Goal: Task Accomplishment & Management: Manage account settings

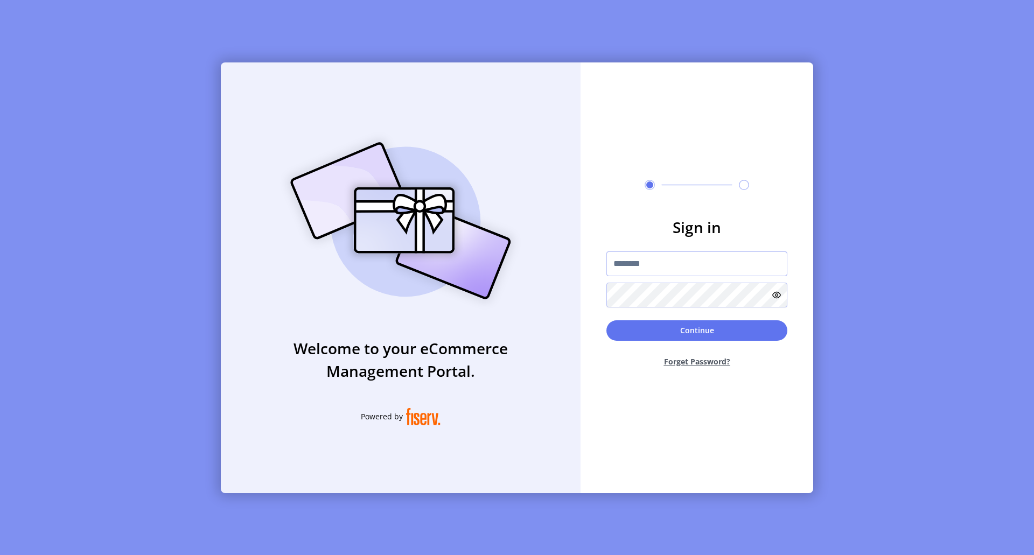
click at [649, 265] on input "text" at bounding box center [697, 264] width 181 height 25
paste input "**********"
type input "**********"
click at [707, 333] on button "Continue" at bounding box center [697, 331] width 181 height 20
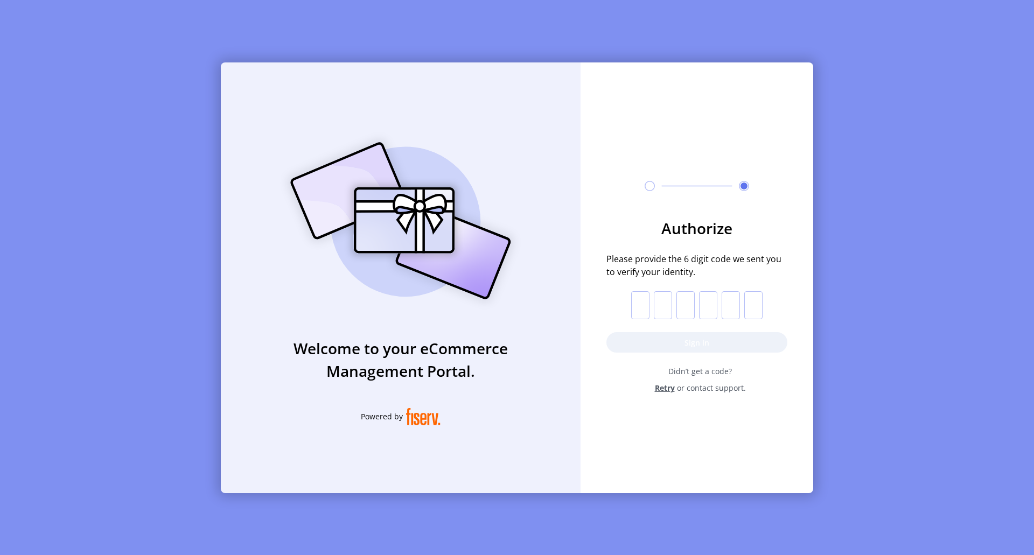
click at [642, 307] on input "text" at bounding box center [640, 305] width 18 height 28
type input "*"
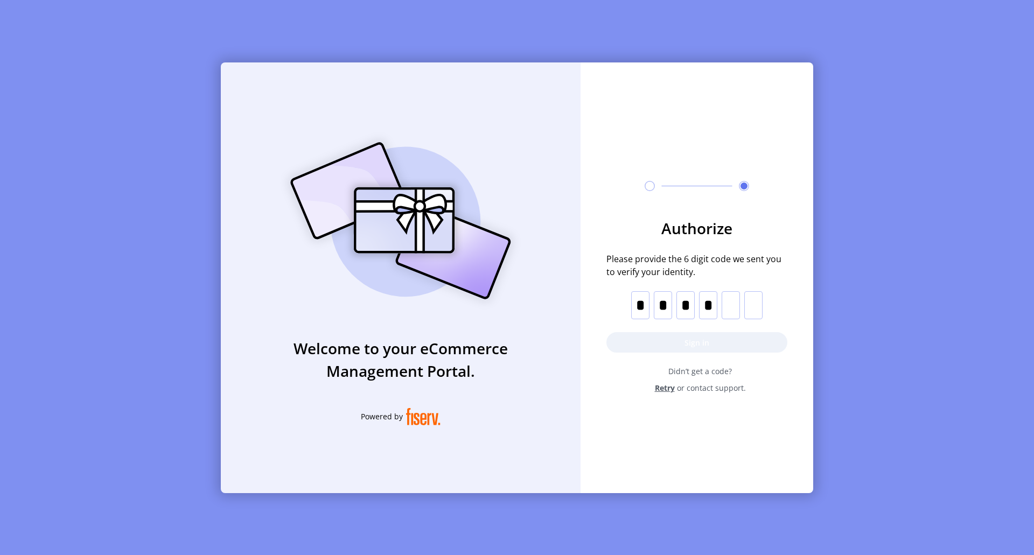
type input "*"
click at [691, 344] on button "Sign in" at bounding box center [697, 342] width 181 height 20
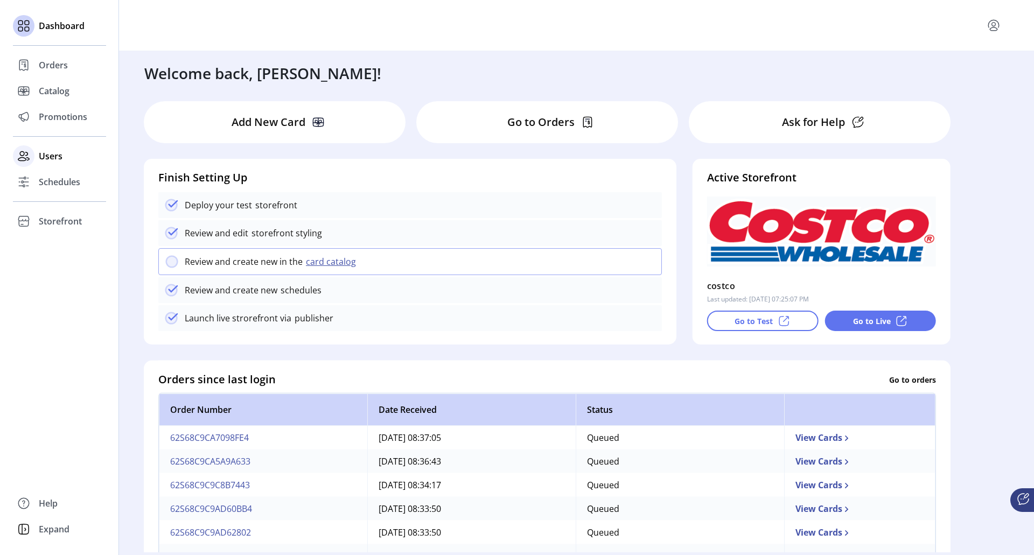
click at [47, 156] on span "Users" at bounding box center [51, 156] width 24 height 13
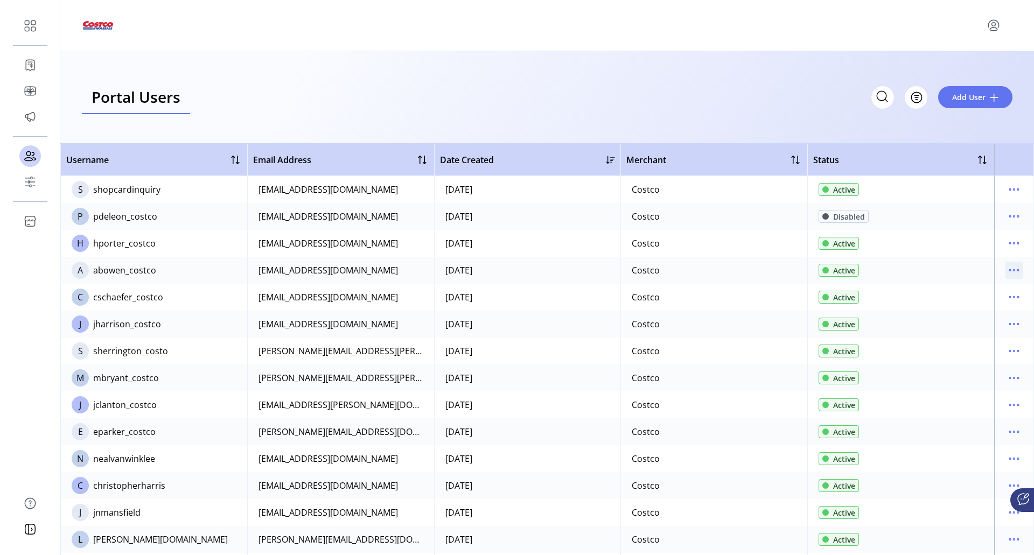
click at [1012, 269] on icon "menu" at bounding box center [1014, 270] width 17 height 17
click at [989, 309] on span "View Details" at bounding box center [963, 308] width 89 height 9
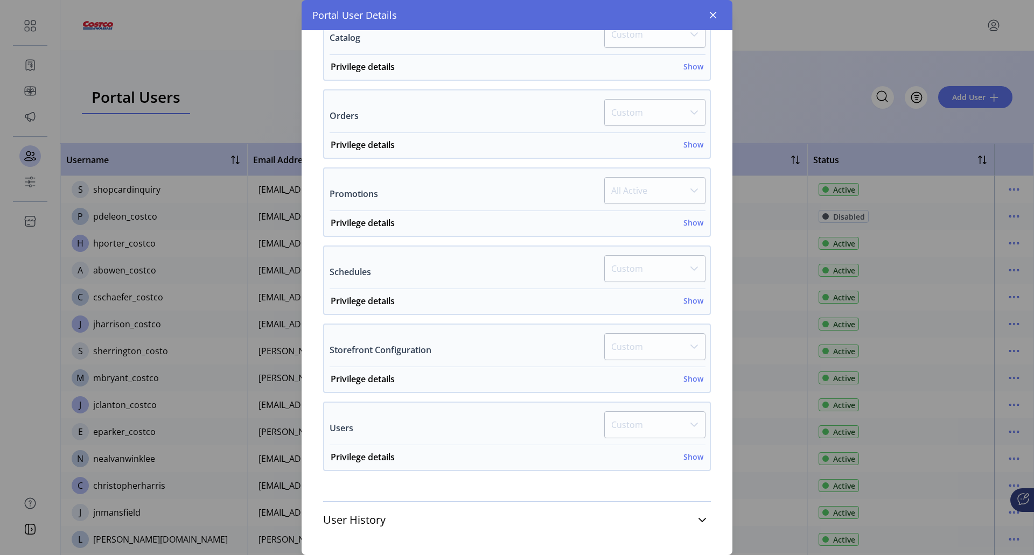
scroll to position [321, 0]
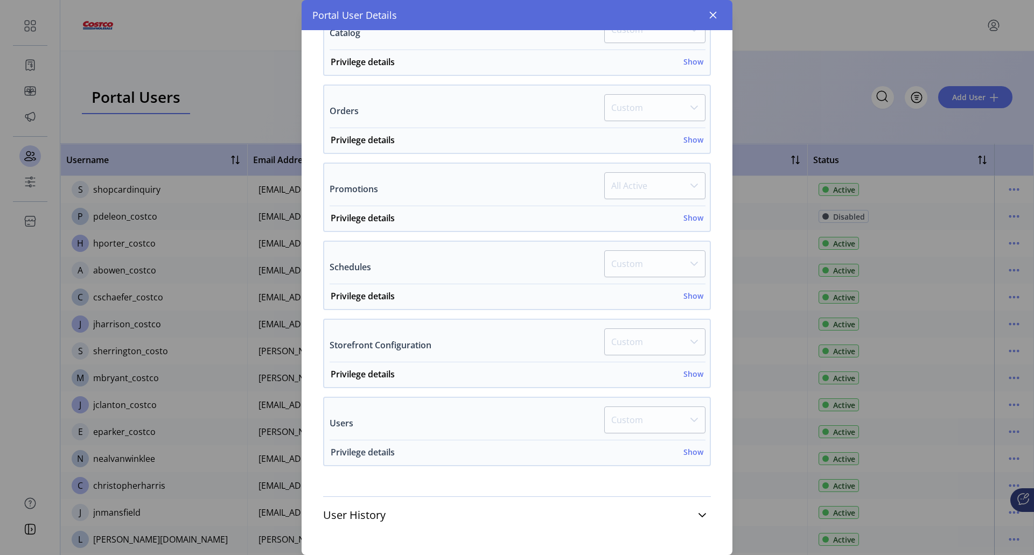
click at [685, 452] on h6 "Show" at bounding box center [694, 452] width 20 height 11
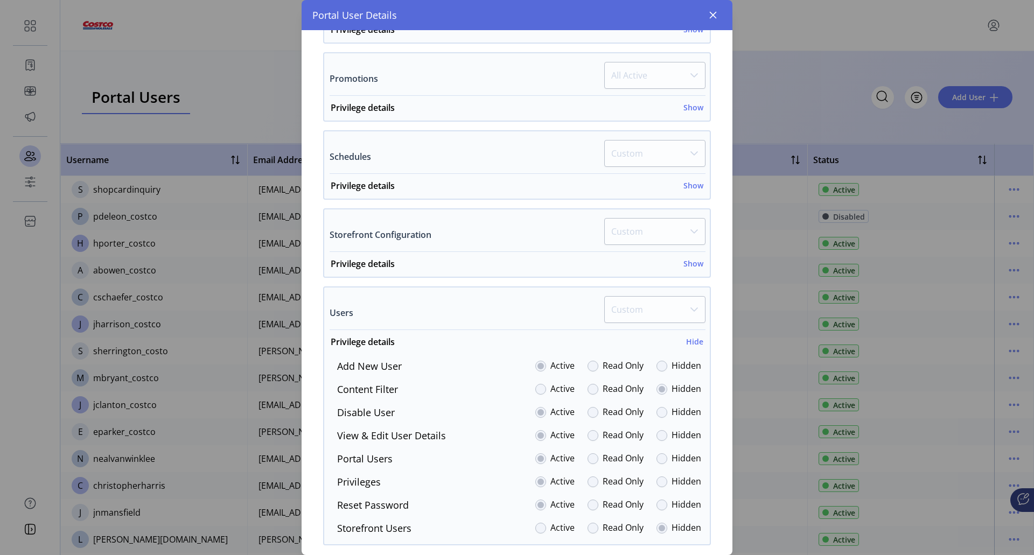
scroll to position [510, 0]
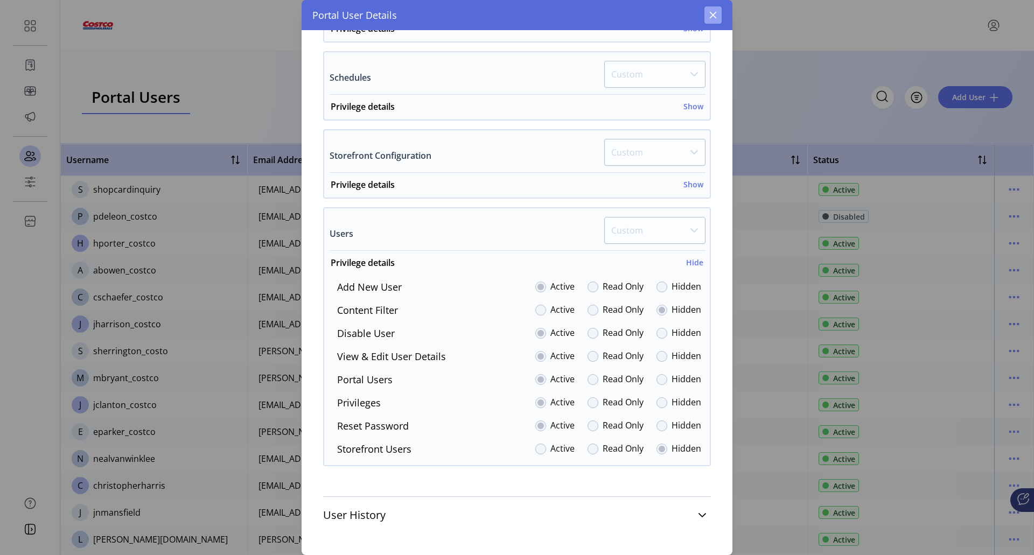
click at [713, 15] on icon "button" at bounding box center [713, 15] width 7 height 7
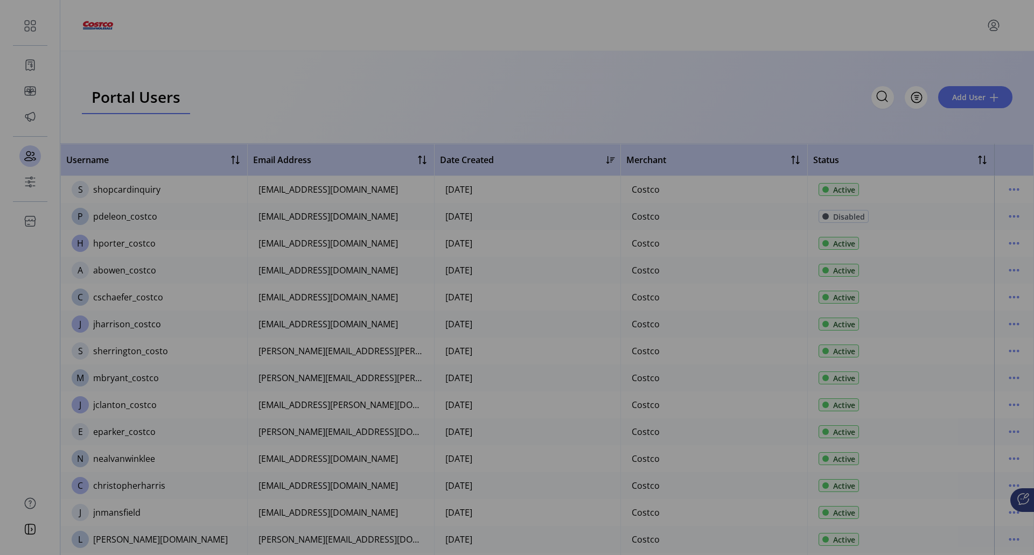
scroll to position [1106, 0]
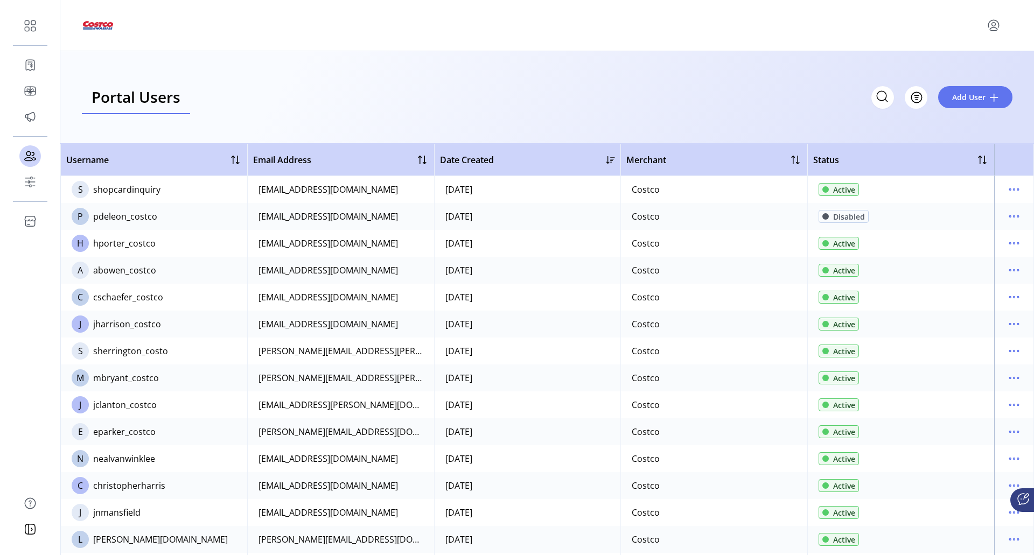
click at [139, 329] on div "jharrison_costco" at bounding box center [127, 324] width 68 height 13
click at [1006, 323] on icon "menu" at bounding box center [1014, 324] width 17 height 17
click at [975, 361] on span "View Details" at bounding box center [963, 362] width 89 height 9
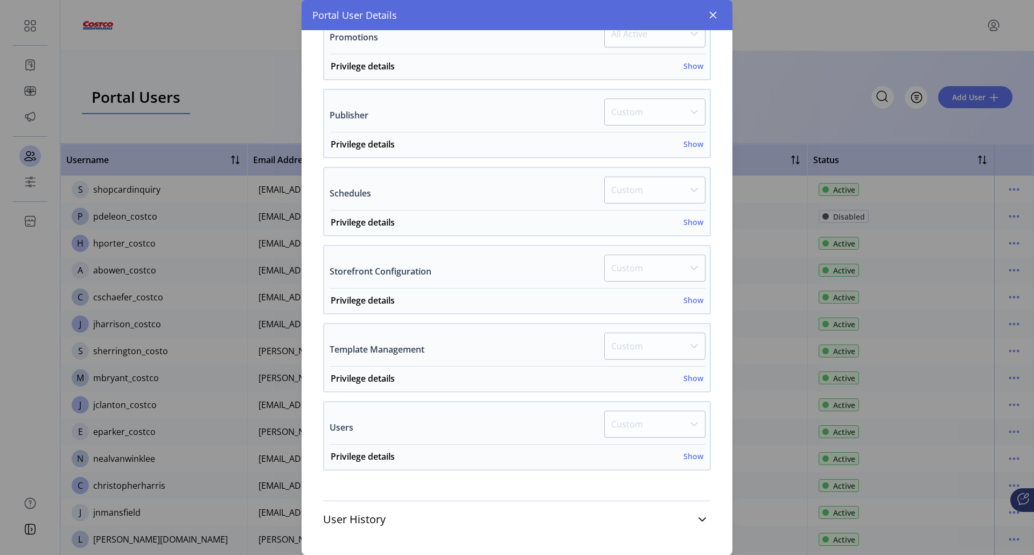
scroll to position [555, 0]
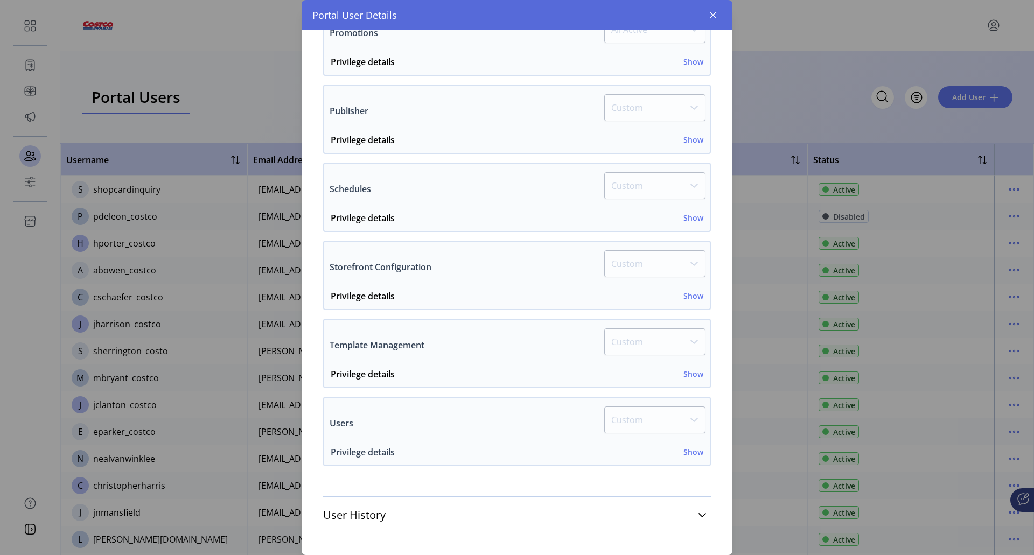
click at [684, 457] on h6 "Show" at bounding box center [694, 452] width 20 height 11
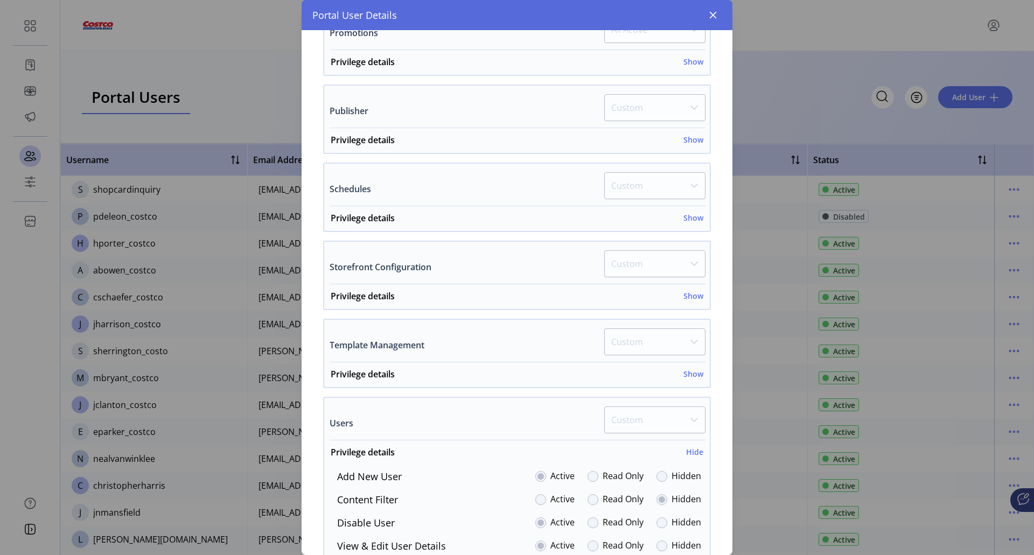
scroll to position [745, 0]
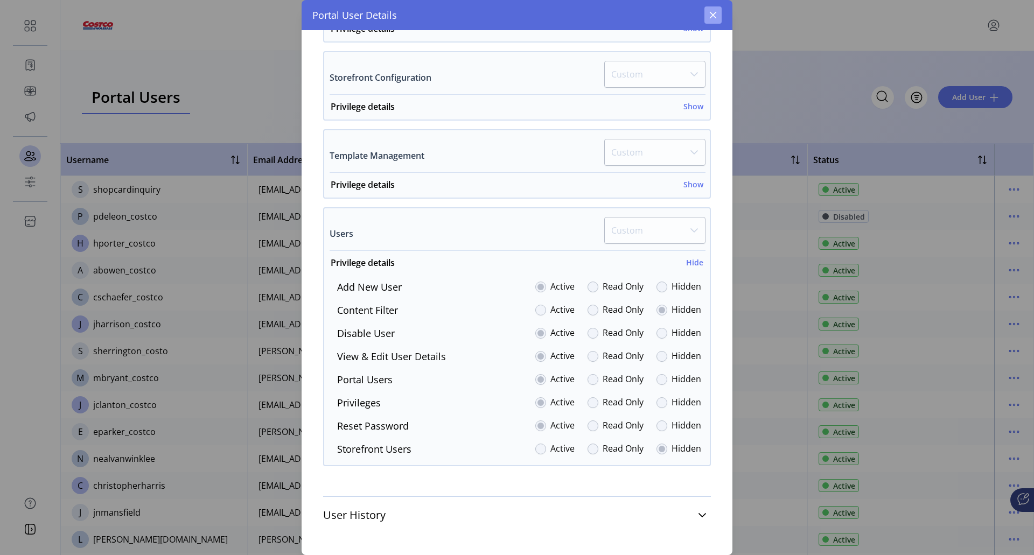
click at [711, 14] on icon "button" at bounding box center [713, 15] width 9 height 9
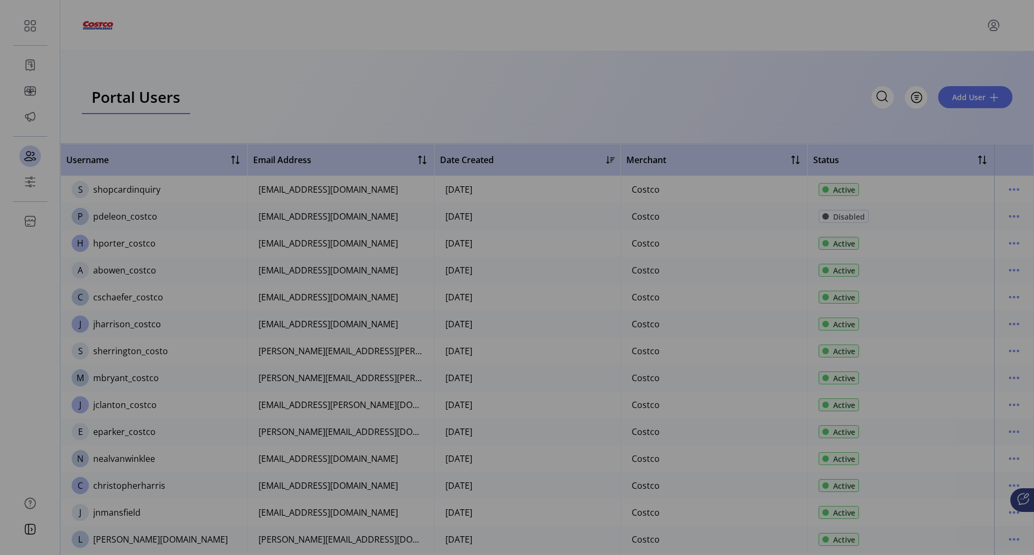
scroll to position [1724, 0]
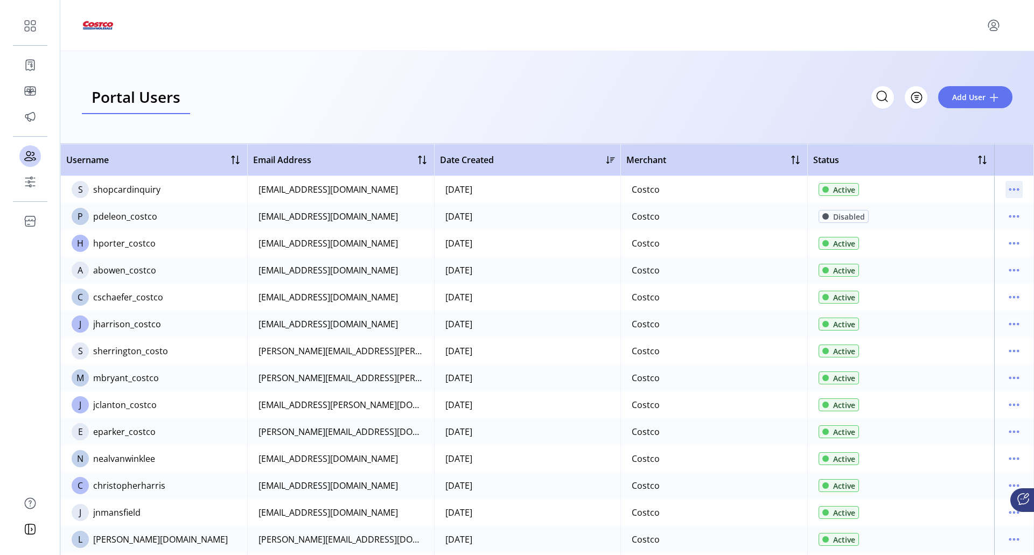
click at [1010, 187] on icon "menu" at bounding box center [1014, 189] width 17 height 17
click at [965, 212] on span "Edit Details" at bounding box center [963, 210] width 89 height 9
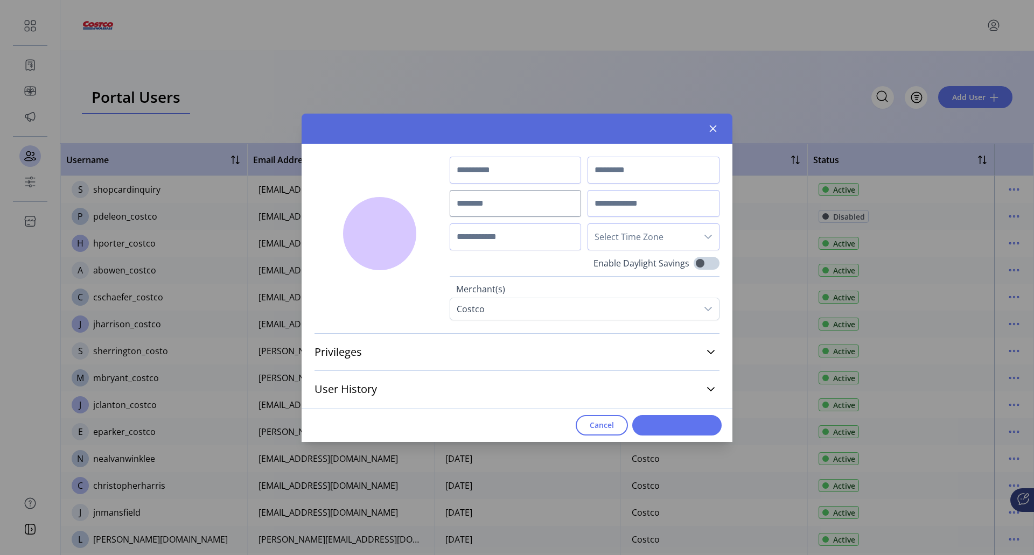
type input "*********"
type input "*******"
type input "**********"
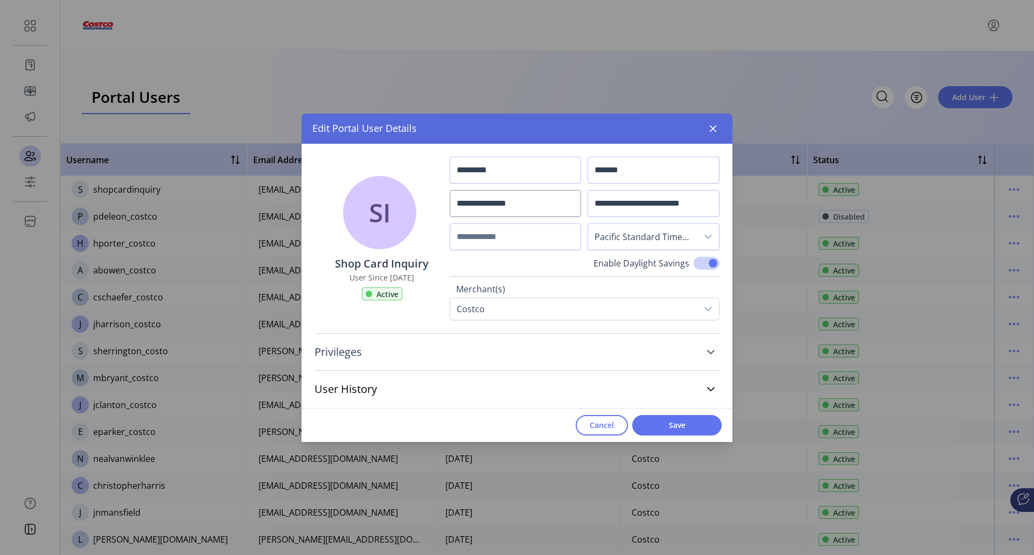
click at [713, 352] on icon at bounding box center [711, 352] width 8 height 4
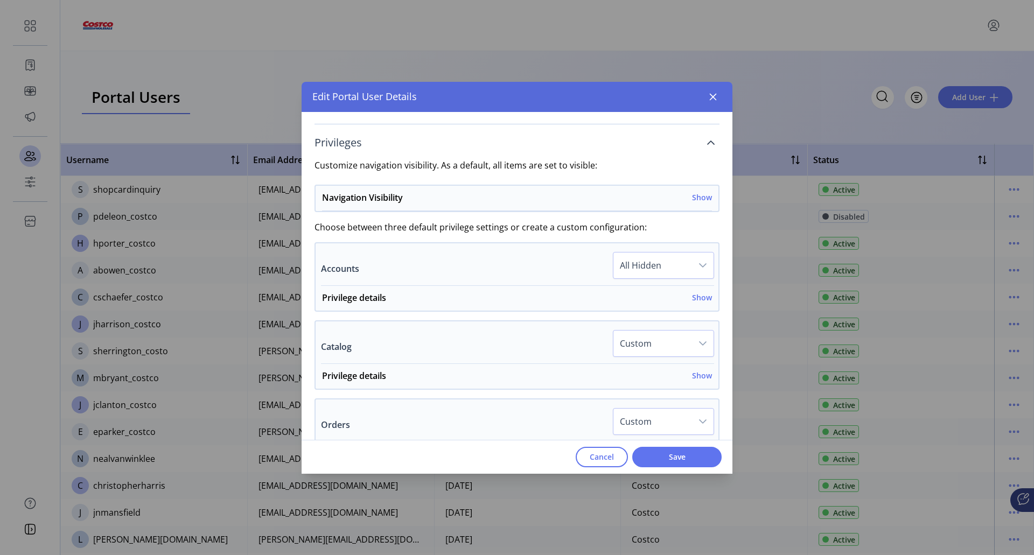
scroll to position [162, 0]
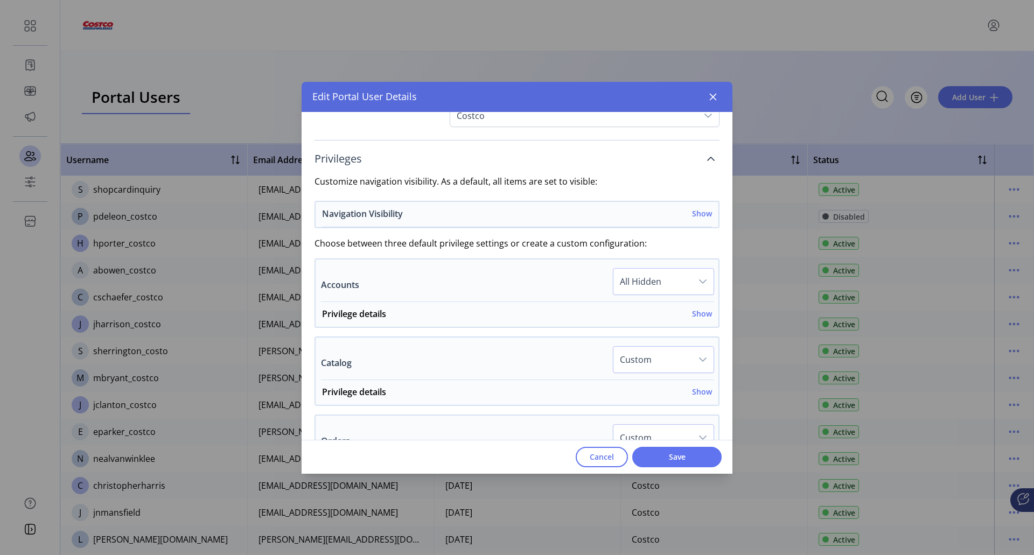
click at [697, 213] on h6 "Show" at bounding box center [702, 213] width 20 height 11
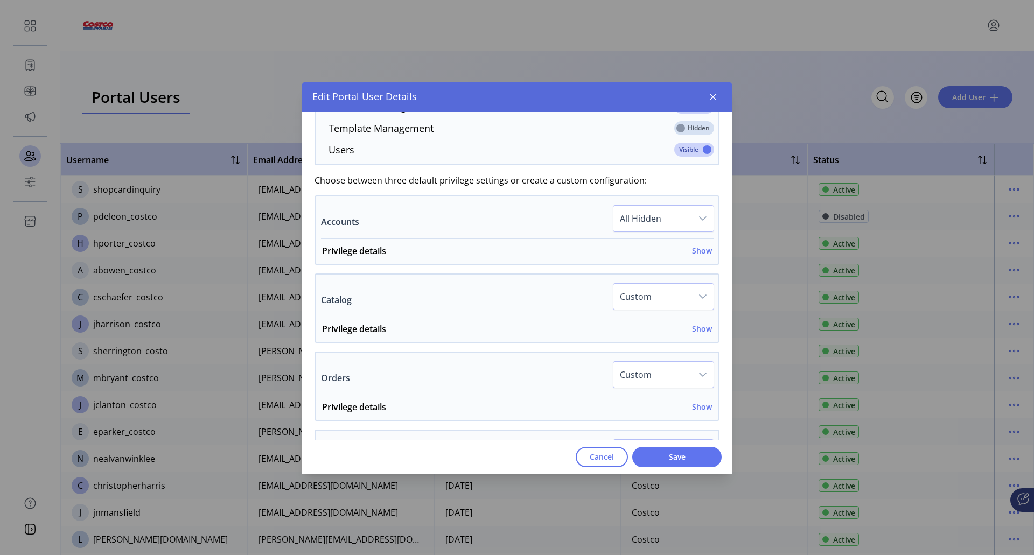
scroll to position [485, 0]
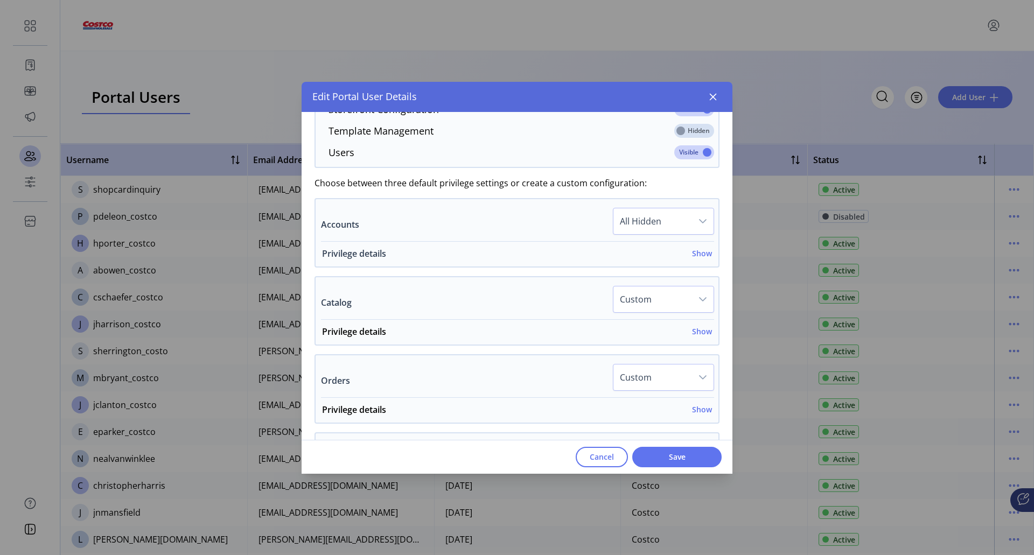
click at [695, 255] on h6 "Show" at bounding box center [702, 253] width 20 height 11
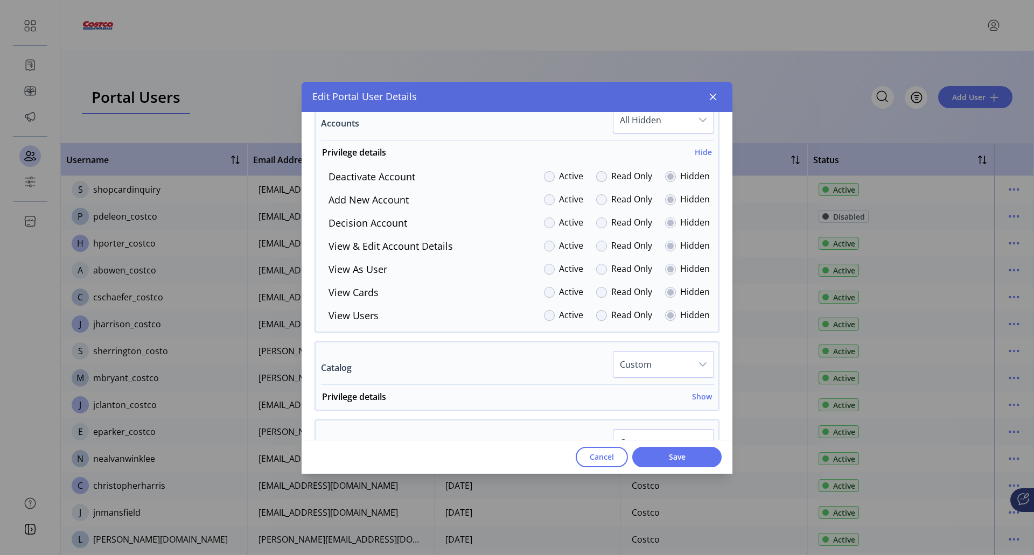
scroll to position [646, 0]
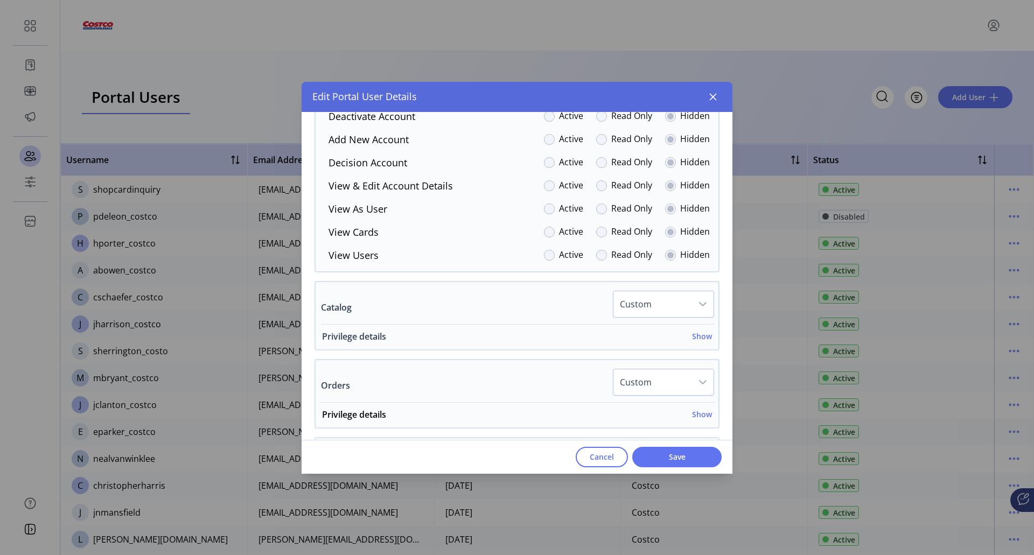
click at [699, 338] on h6 "Show" at bounding box center [702, 336] width 20 height 11
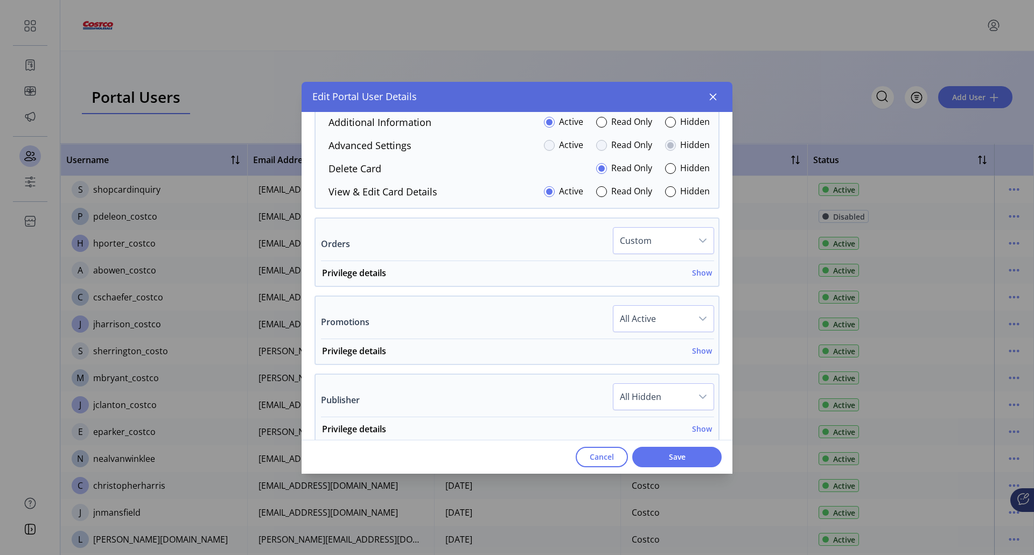
scroll to position [970, 0]
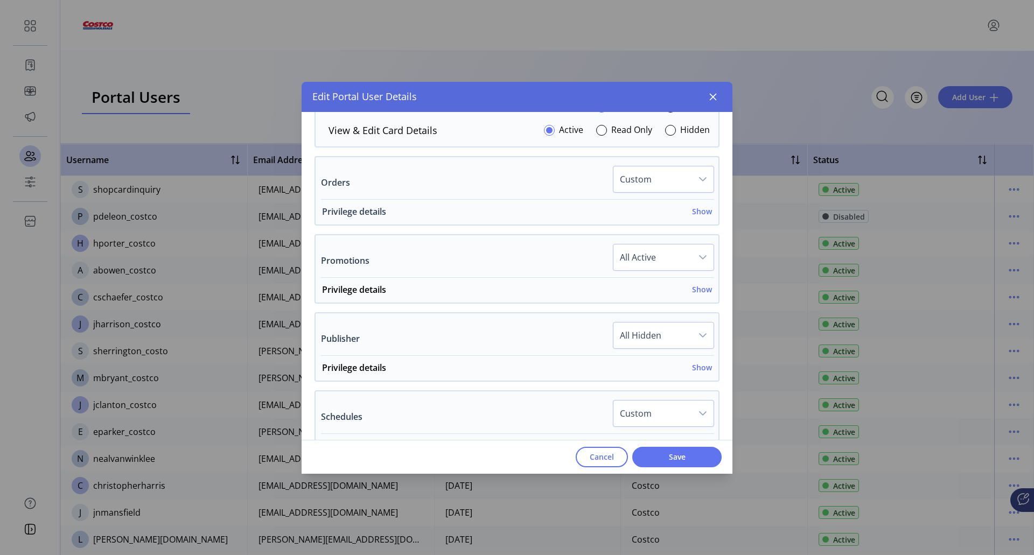
click at [697, 214] on h6 "Show" at bounding box center [702, 211] width 20 height 11
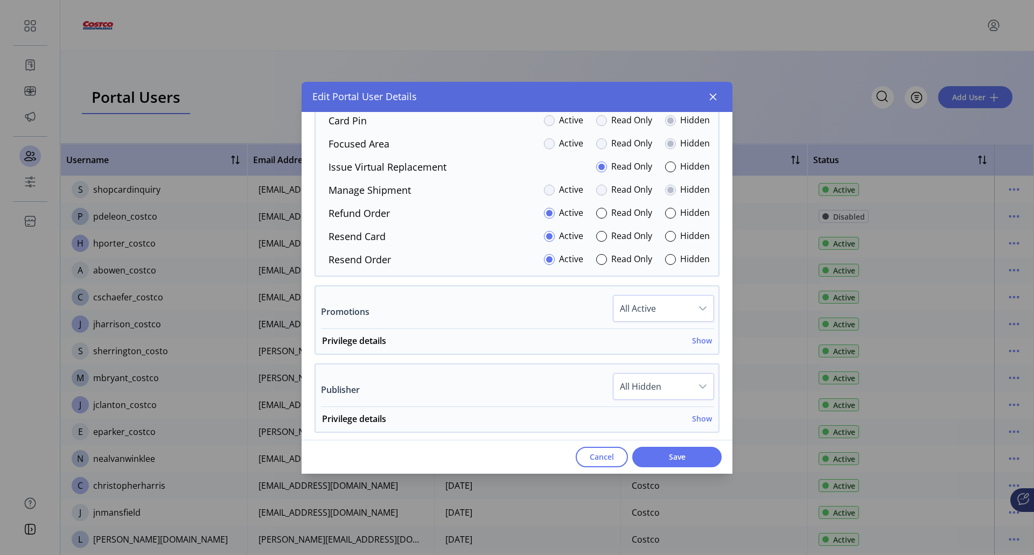
scroll to position [1185, 0]
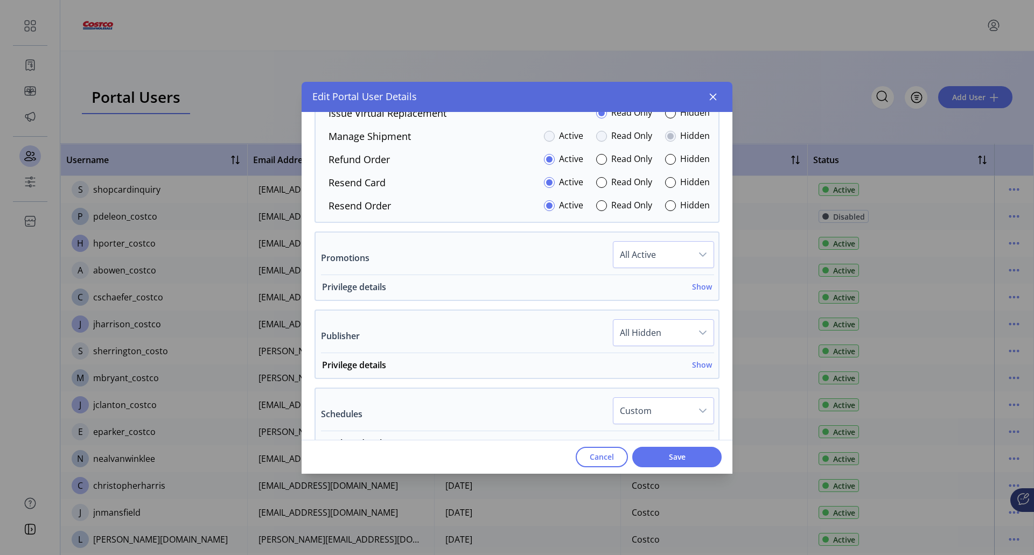
click at [693, 286] on h6 "Show" at bounding box center [702, 286] width 20 height 11
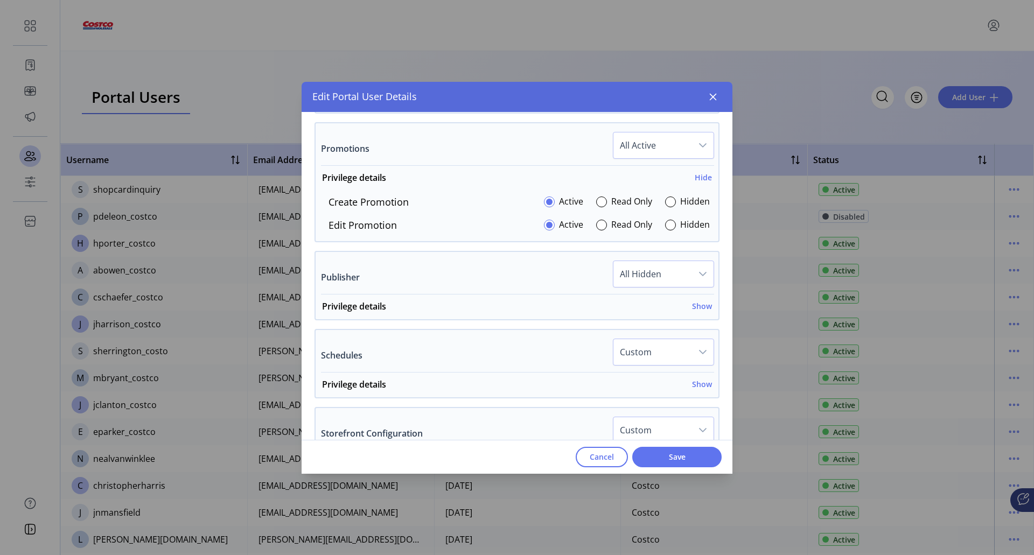
scroll to position [1347, 0]
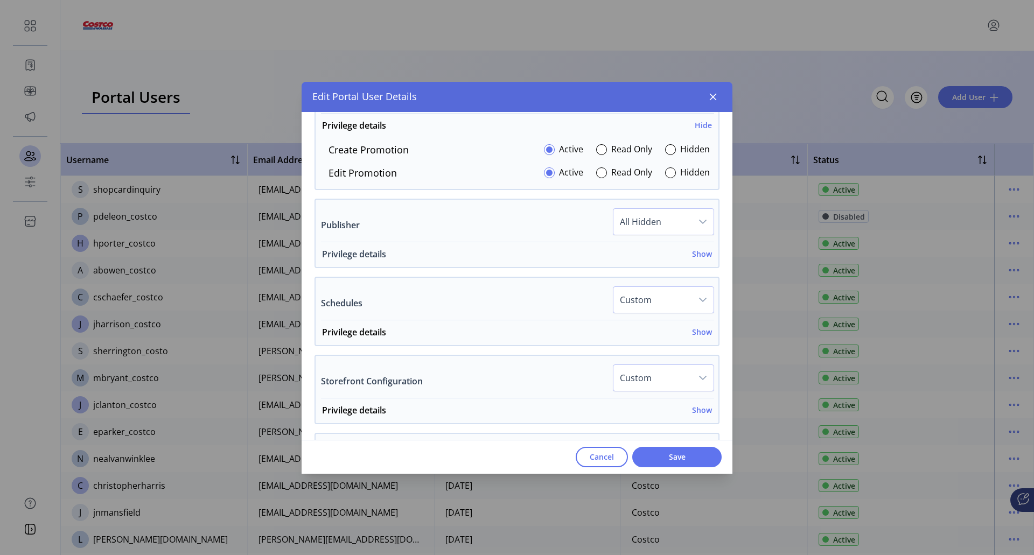
click at [698, 254] on h6 "Show" at bounding box center [702, 253] width 20 height 11
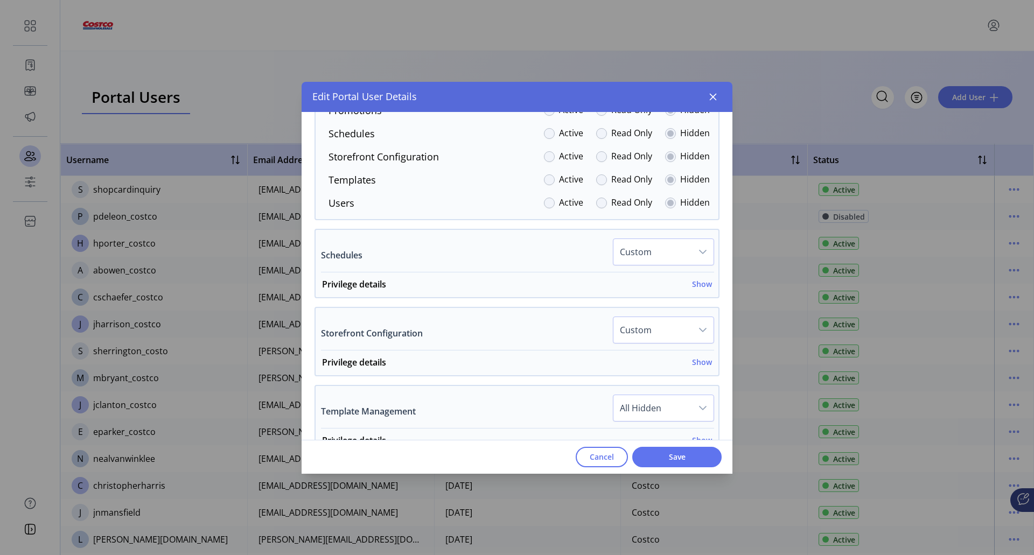
scroll to position [1562, 0]
click at [698, 284] on h6 "Show" at bounding box center [702, 282] width 20 height 11
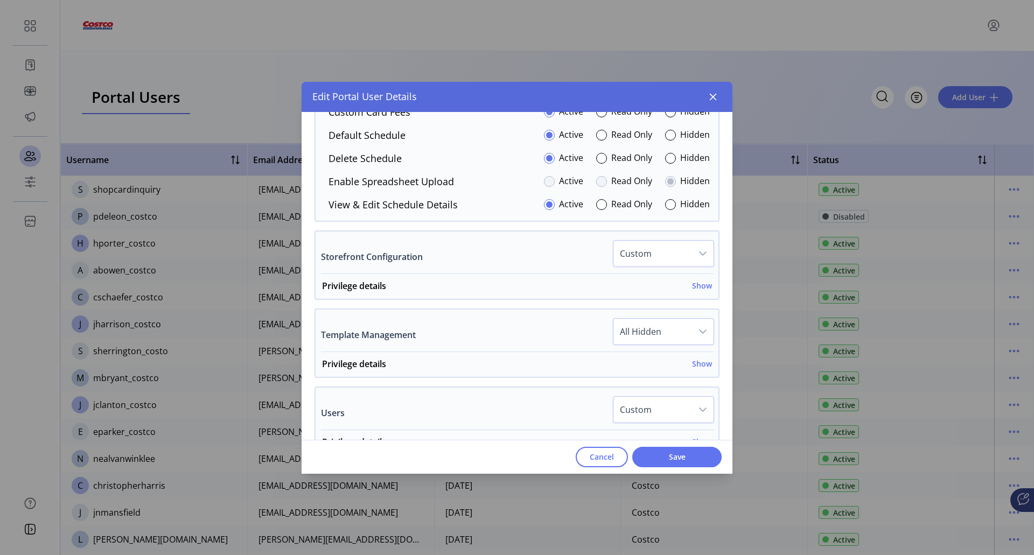
scroll to position [1832, 0]
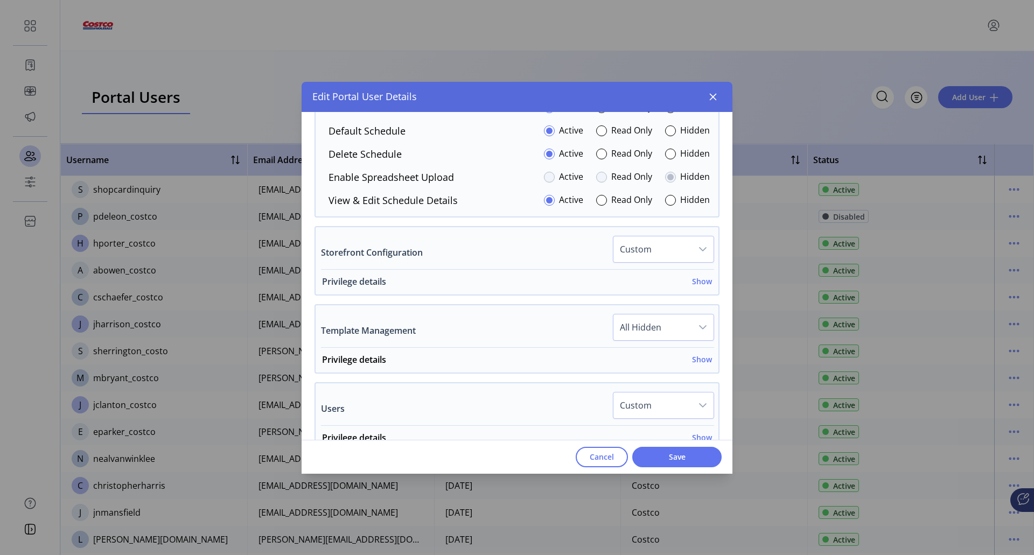
click at [692, 281] on h6 "Show" at bounding box center [702, 281] width 20 height 11
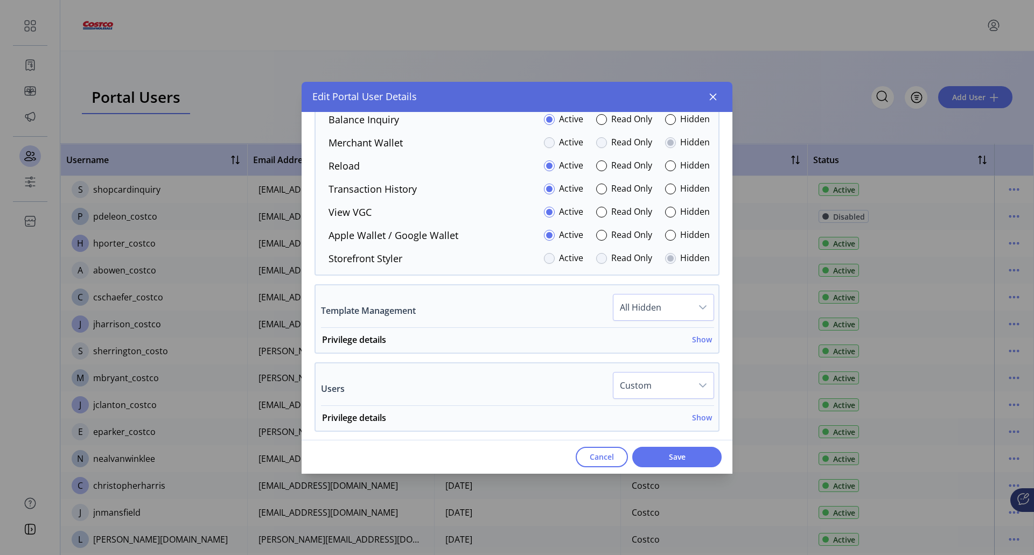
scroll to position [2209, 0]
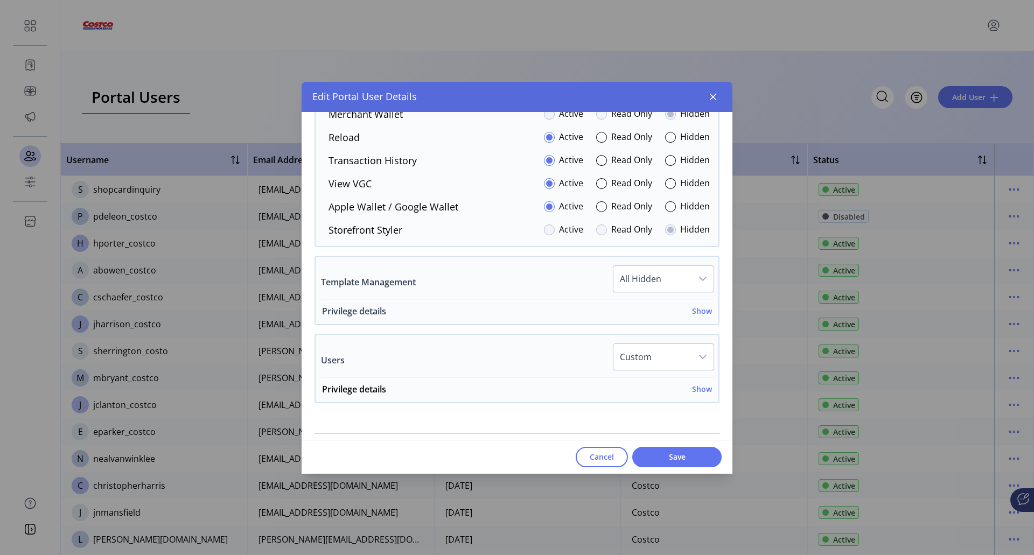
click at [698, 314] on h6 "Show" at bounding box center [702, 310] width 20 height 11
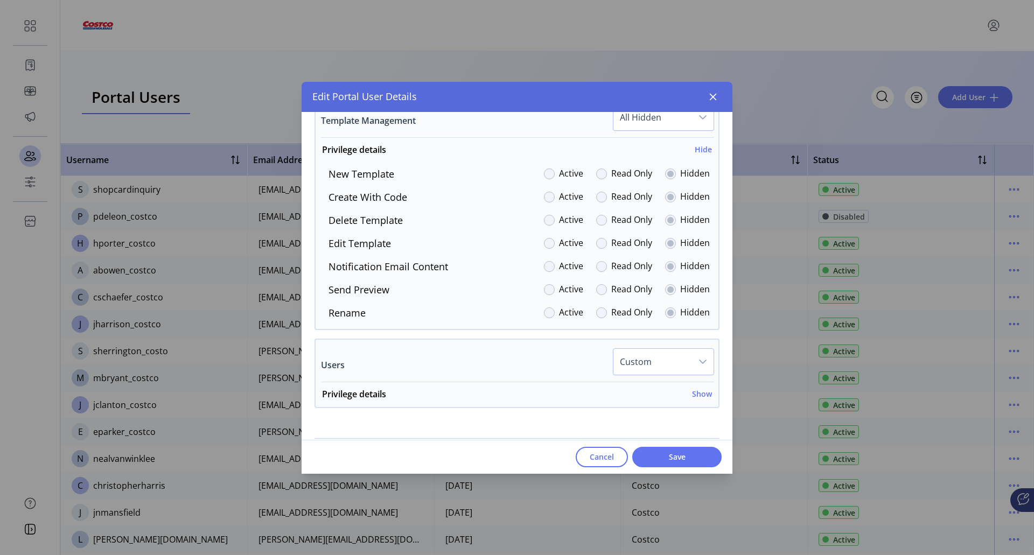
scroll to position [2406, 0]
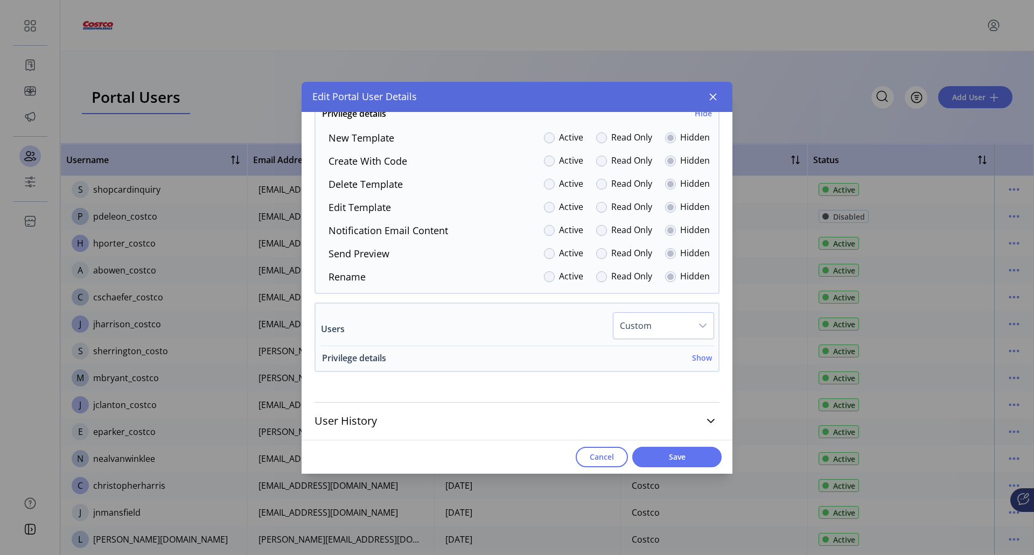
click at [698, 360] on h6 "Show" at bounding box center [702, 357] width 20 height 11
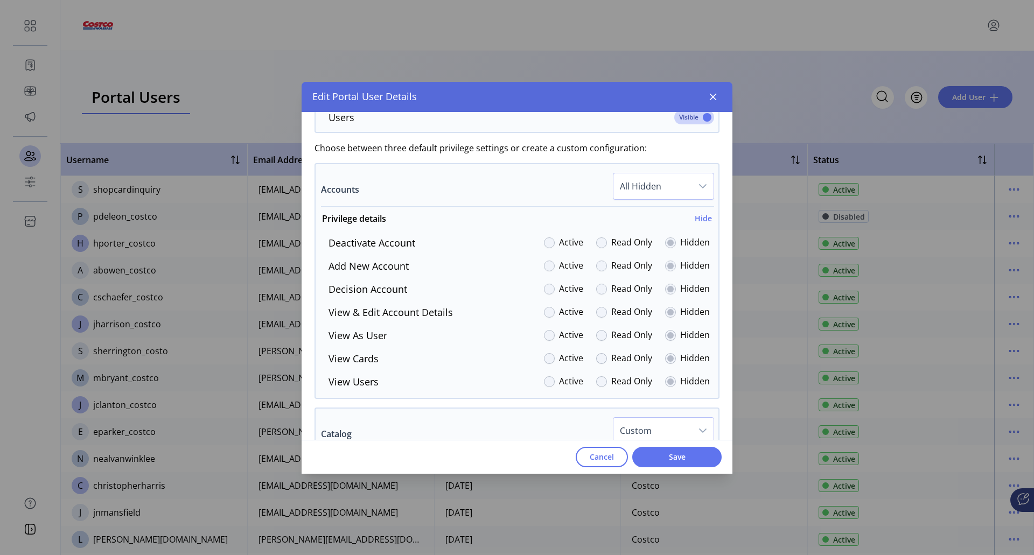
scroll to position [539, 0]
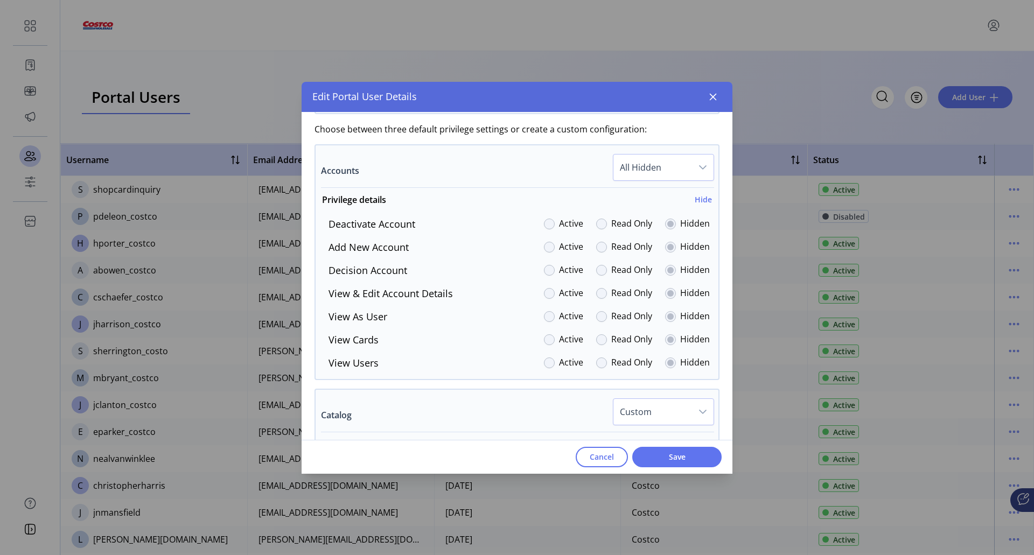
click at [548, 247] on div at bounding box center [549, 247] width 11 height 11
click at [538, 249] on div "Add New Account Active Read Only Hidden" at bounding box center [515, 247] width 390 height 15
click at [700, 165] on icon "dropdown trigger" at bounding box center [703, 167] width 9 height 9
click at [639, 265] on span "Custom" at bounding box center [639, 264] width 32 height 12
click at [544, 251] on div at bounding box center [549, 247] width 11 height 11
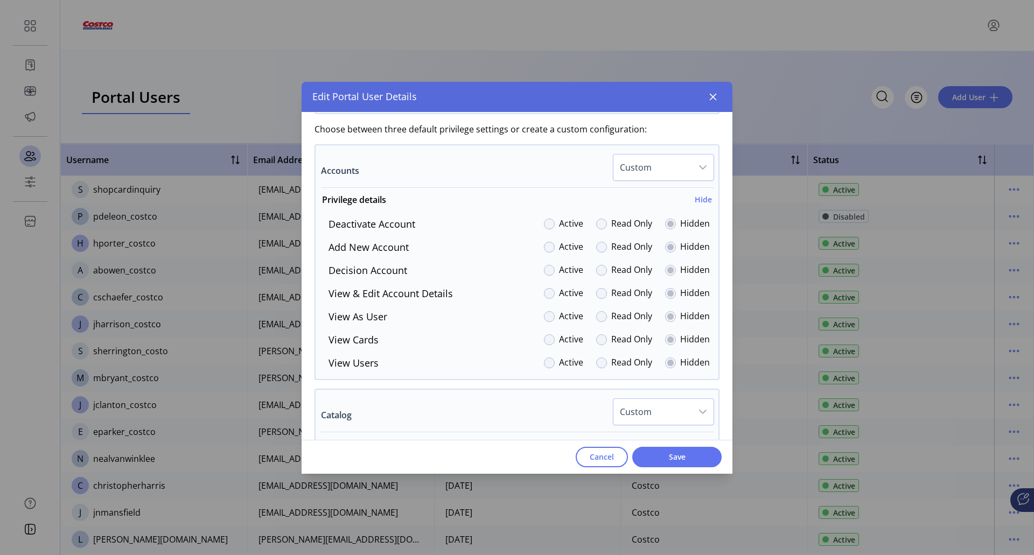
click at [544, 246] on div at bounding box center [549, 247] width 11 height 11
click at [544, 249] on div at bounding box center [549, 247] width 11 height 11
click at [546, 270] on div at bounding box center [549, 270] width 11 height 11
click at [676, 455] on span "Save" at bounding box center [676, 456] width 61 height 11
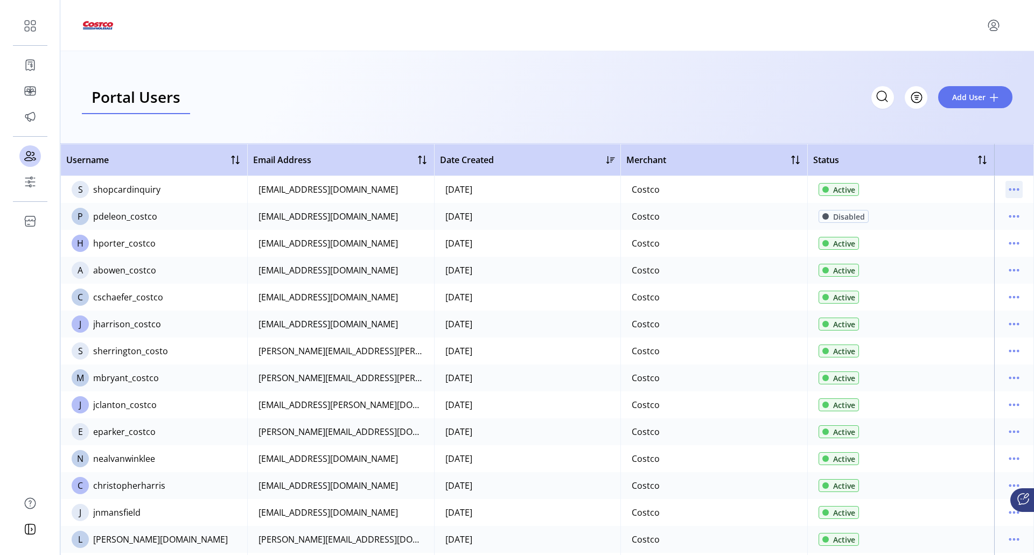
click at [1009, 195] on icon "menu" at bounding box center [1014, 189] width 17 height 17
click at [969, 211] on span "Edit Details" at bounding box center [963, 210] width 89 height 9
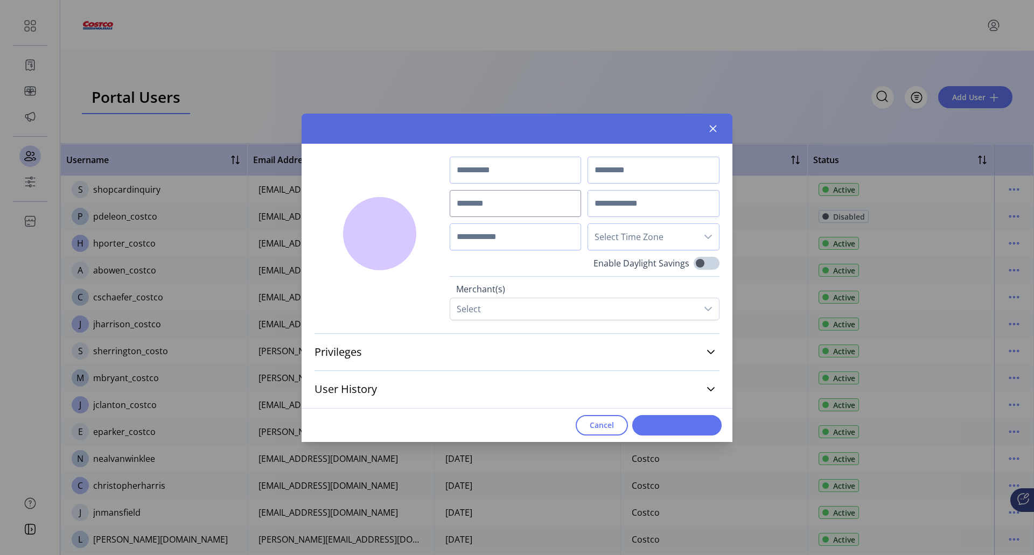
type input "*********"
type input "*******"
type input "**********"
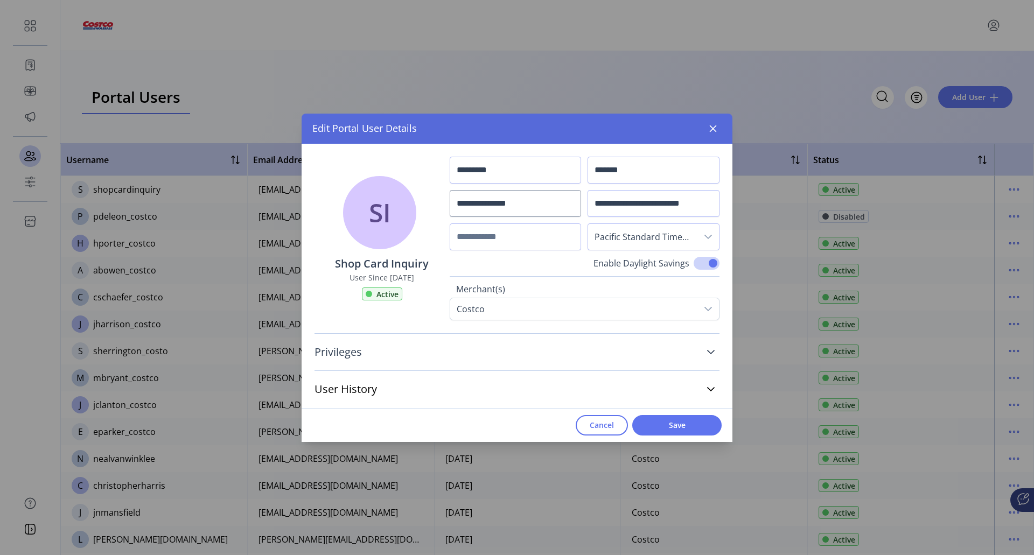
click at [713, 351] on icon at bounding box center [711, 352] width 8 height 4
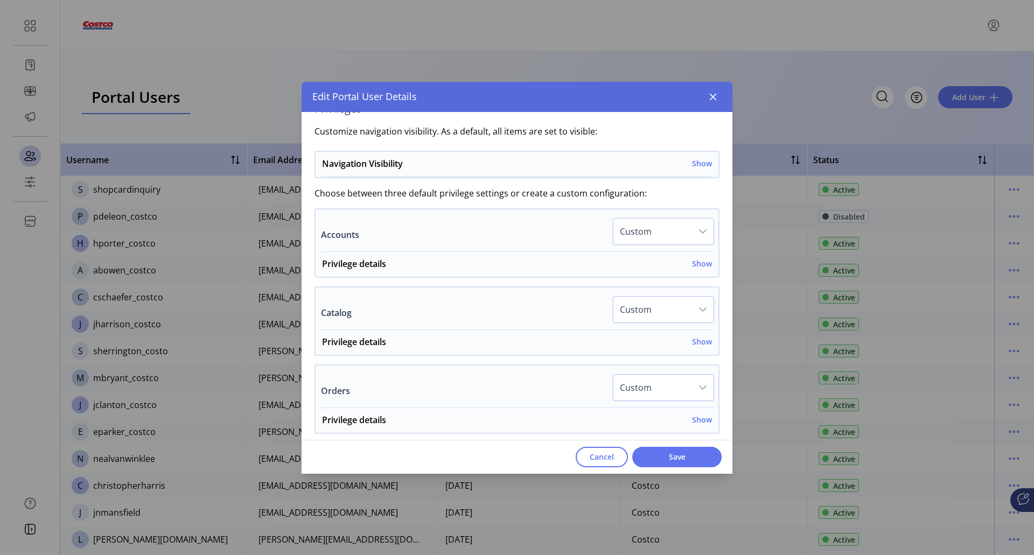
scroll to position [215, 0]
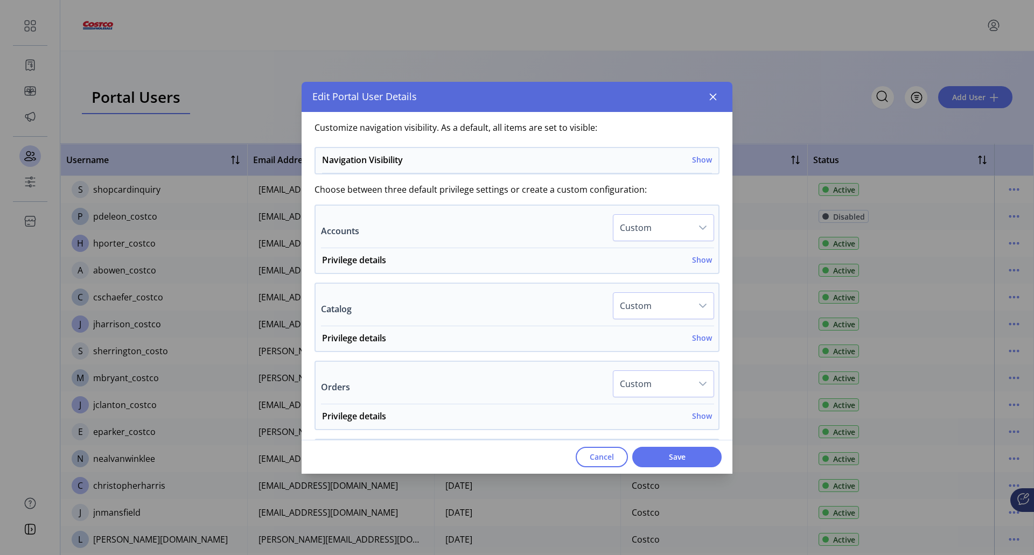
click at [699, 228] on icon "dropdown trigger" at bounding box center [703, 228] width 8 height 4
click at [702, 263] on h6 "Show" at bounding box center [702, 259] width 20 height 11
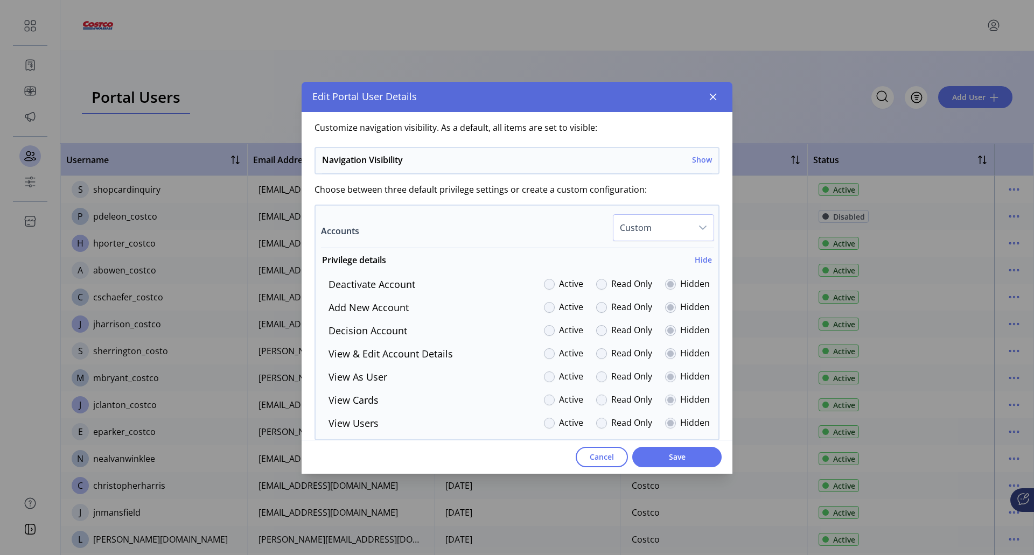
click at [548, 305] on div at bounding box center [549, 307] width 11 height 11
click at [545, 310] on div at bounding box center [549, 307] width 11 height 11
click at [544, 329] on div at bounding box center [549, 330] width 11 height 11
click at [545, 353] on div at bounding box center [549, 354] width 11 height 11
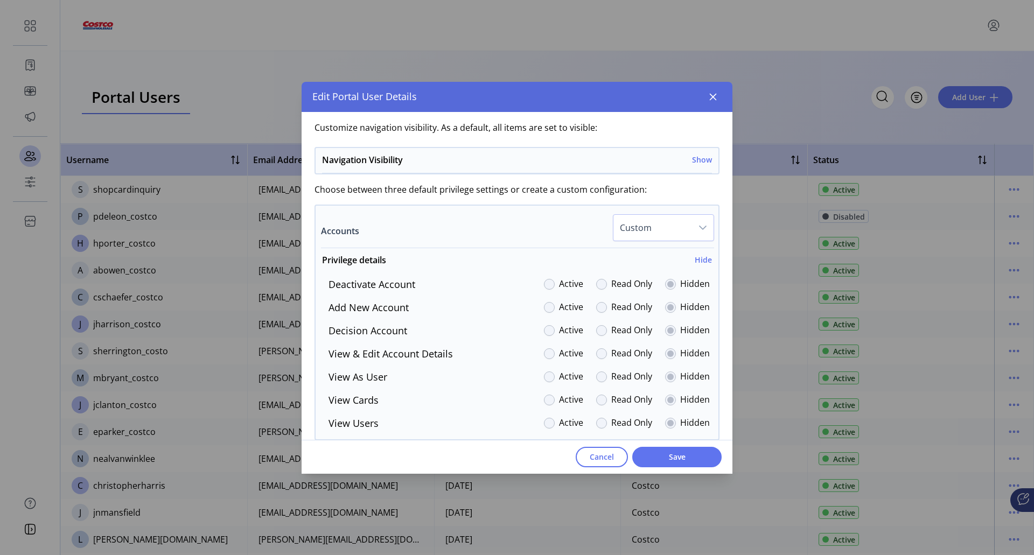
click at [544, 380] on div at bounding box center [549, 377] width 11 height 11
click at [544, 331] on div at bounding box center [549, 330] width 11 height 11
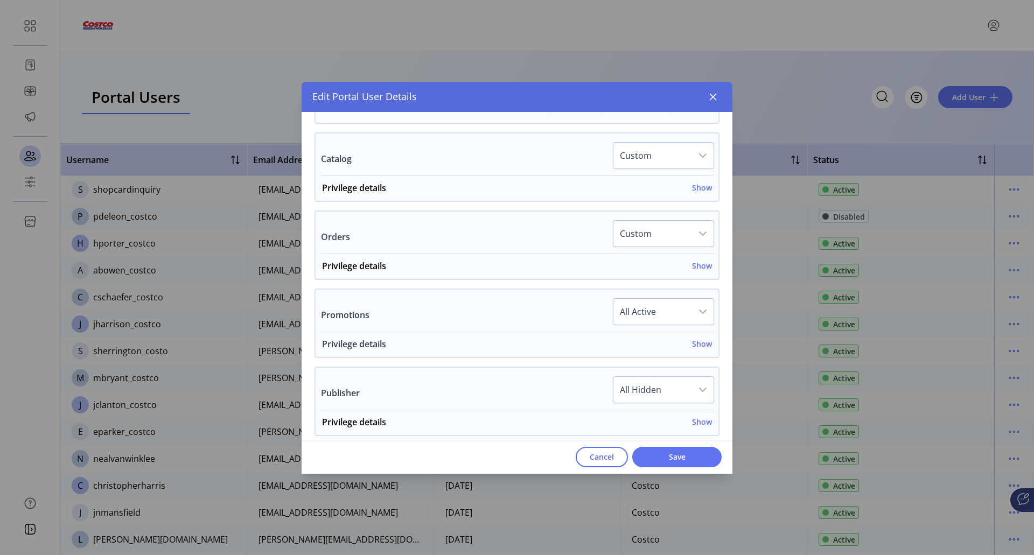
scroll to position [539, 0]
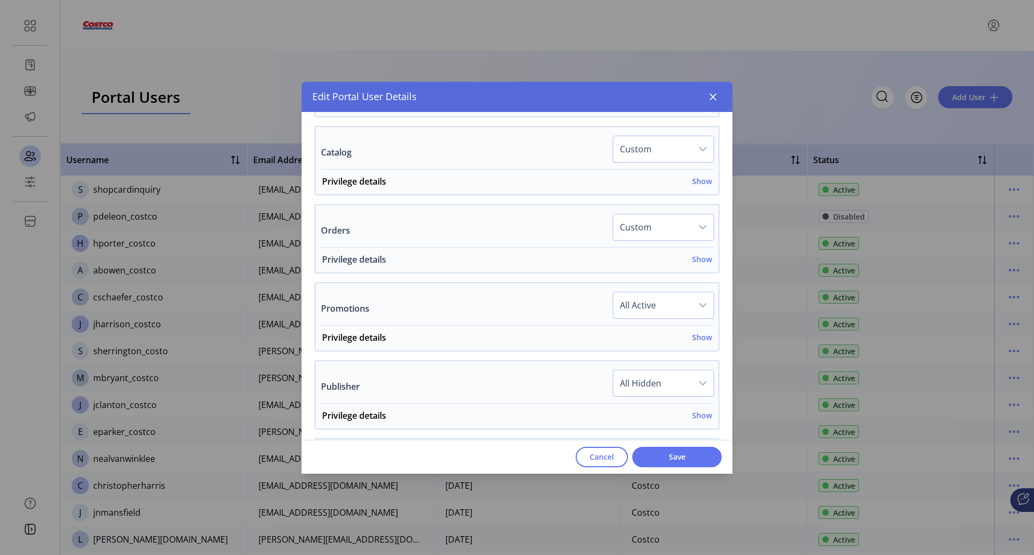
click at [697, 256] on h6 "Show" at bounding box center [702, 259] width 20 height 11
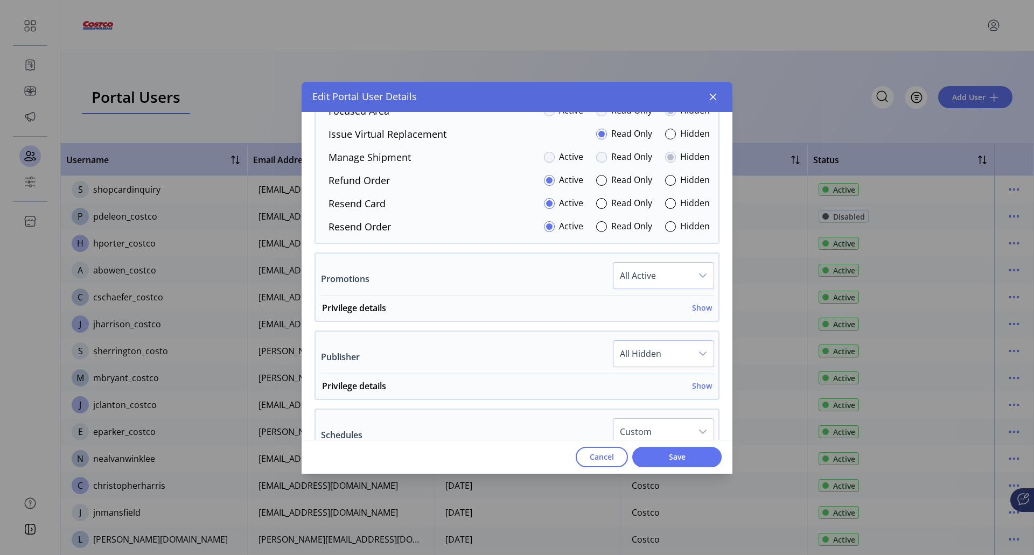
scroll to position [808, 0]
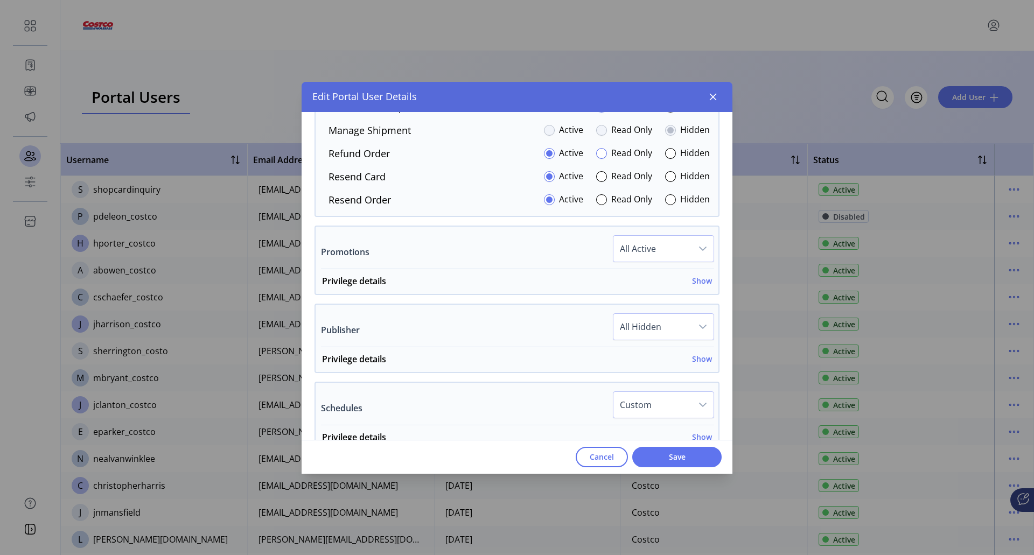
click at [597, 154] on div at bounding box center [601, 153] width 11 height 11
click at [549, 156] on div at bounding box center [549, 153] width 11 height 11
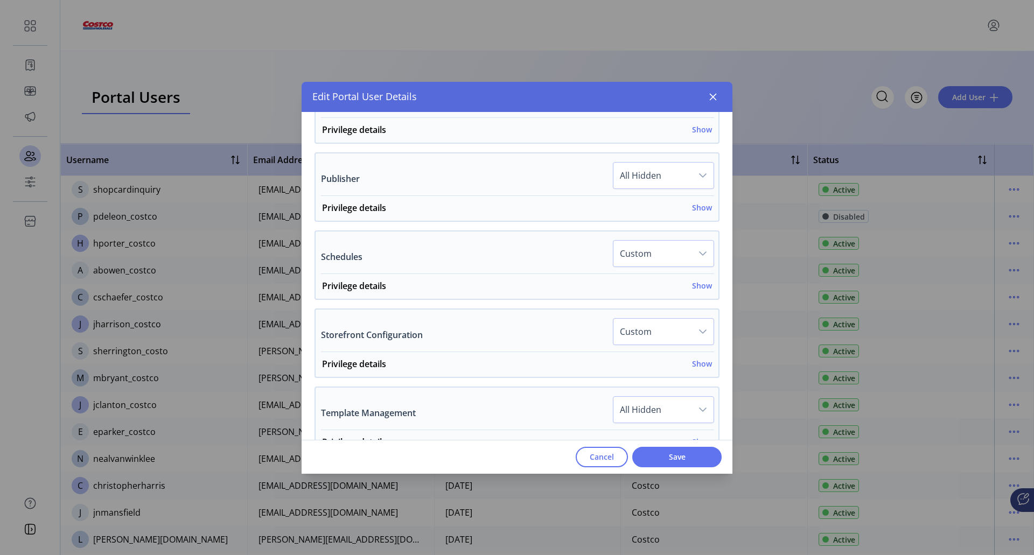
scroll to position [970, 0]
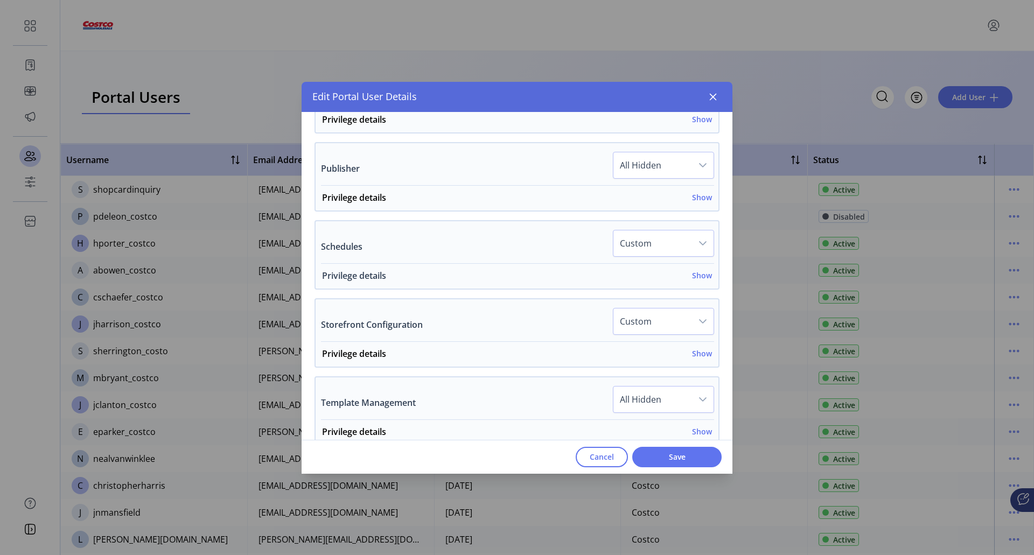
click at [692, 279] on h6 "Show" at bounding box center [702, 275] width 20 height 11
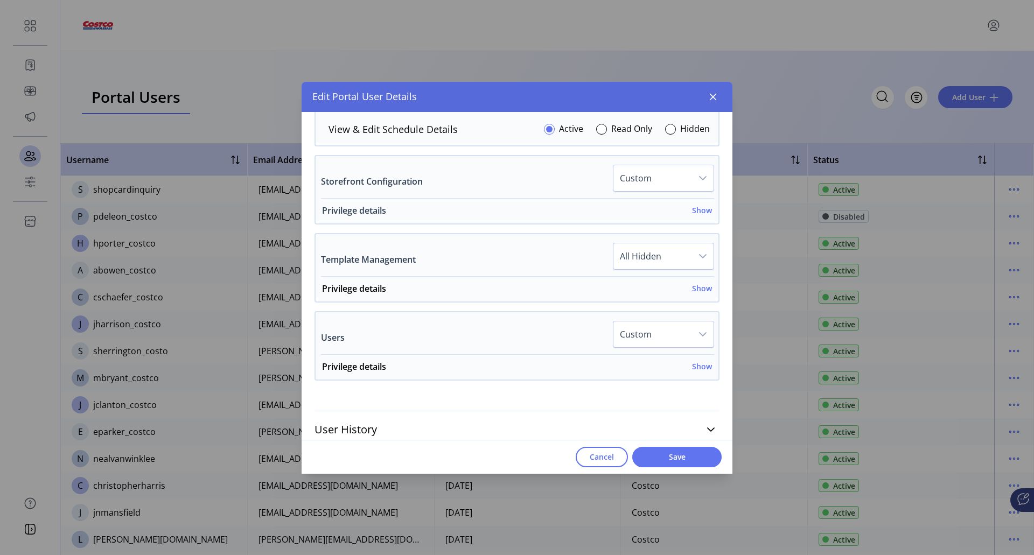
scroll to position [1311, 0]
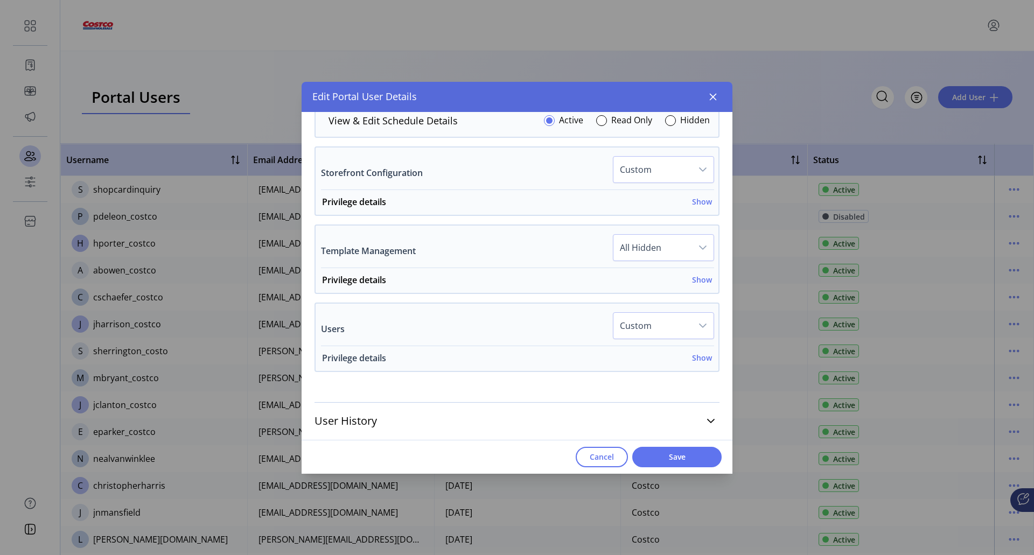
click at [697, 358] on h6 "Show" at bounding box center [702, 357] width 20 height 11
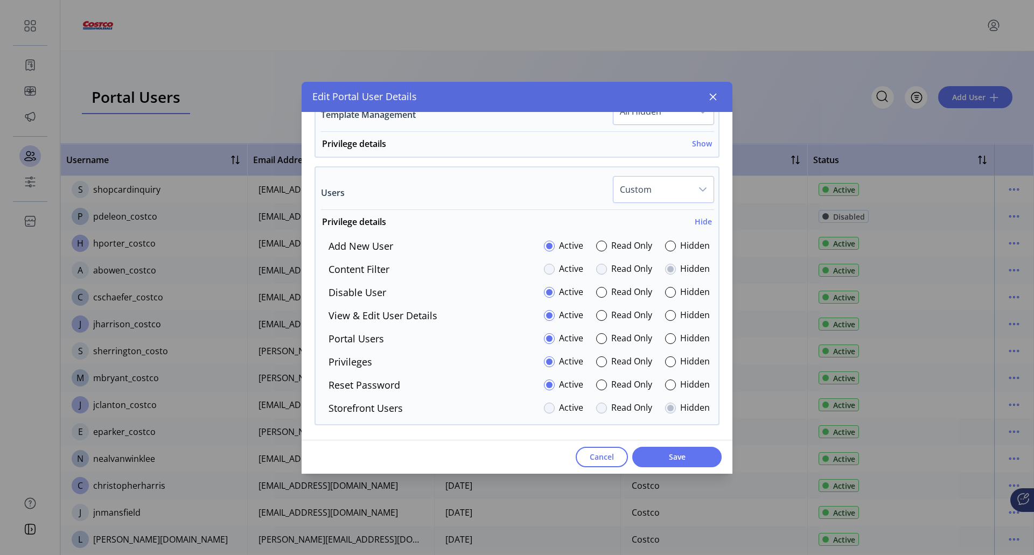
scroll to position [1473, 0]
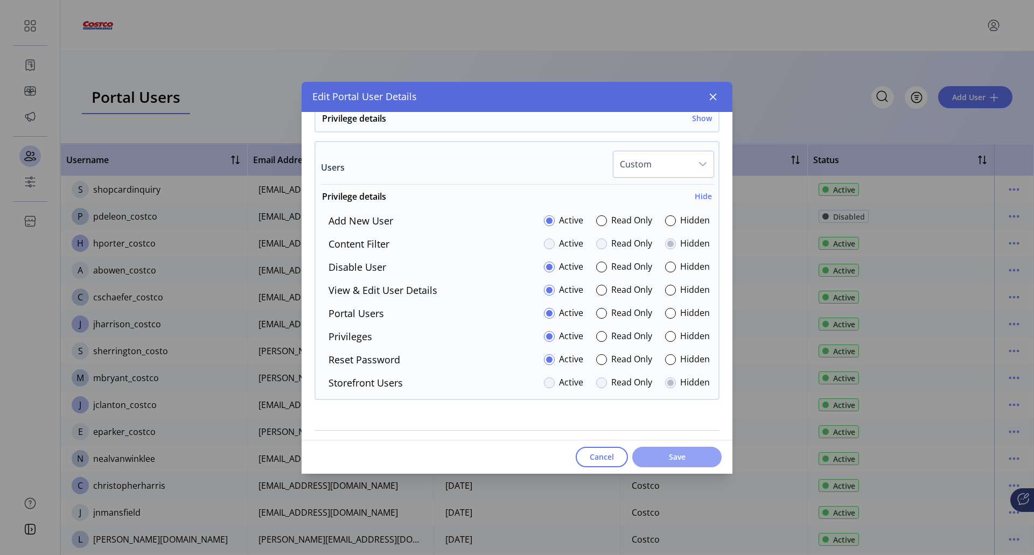
click at [674, 464] on button "Save" at bounding box center [676, 457] width 89 height 20
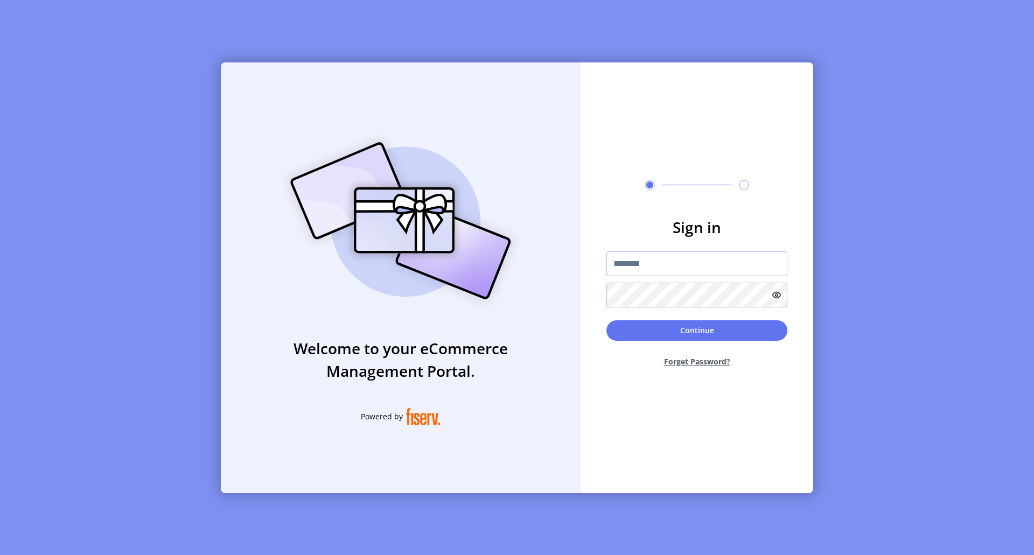
click at [653, 268] on input "text" at bounding box center [697, 264] width 181 height 25
type input "**********"
click at [695, 328] on button "Continue" at bounding box center [697, 331] width 181 height 20
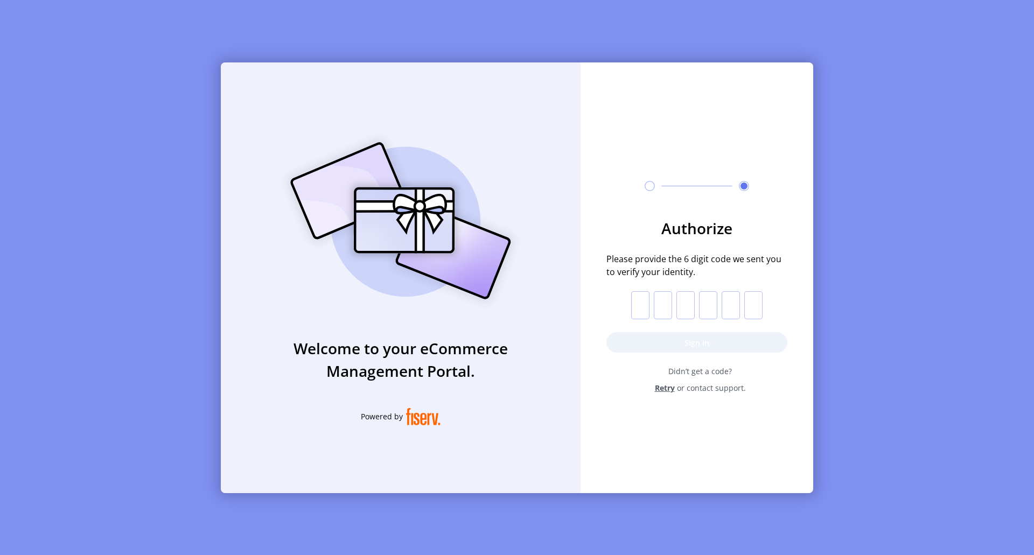
click at [637, 305] on input "text" at bounding box center [640, 305] width 18 height 28
type input "*"
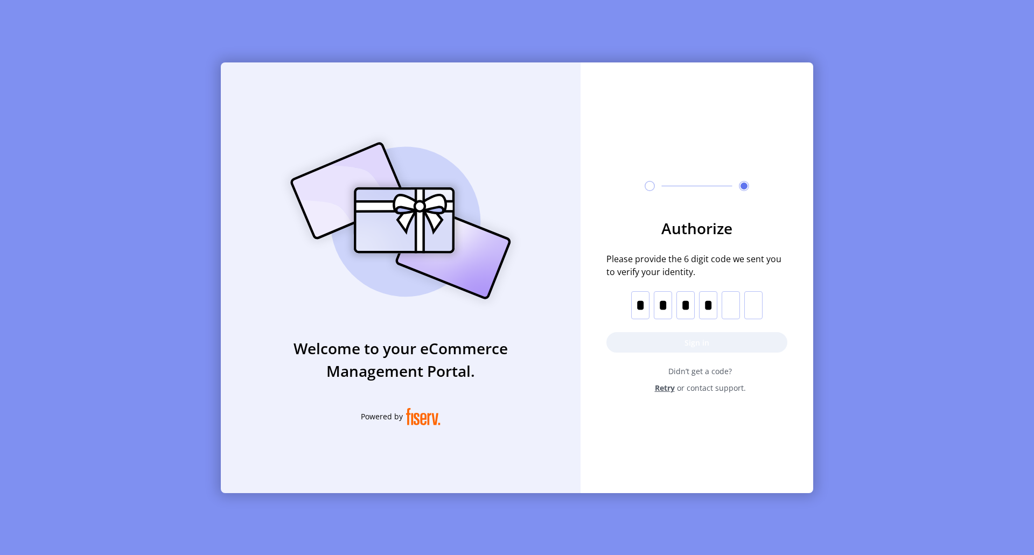
type input "*"
click at [686, 341] on button "Sign in" at bounding box center [697, 342] width 181 height 20
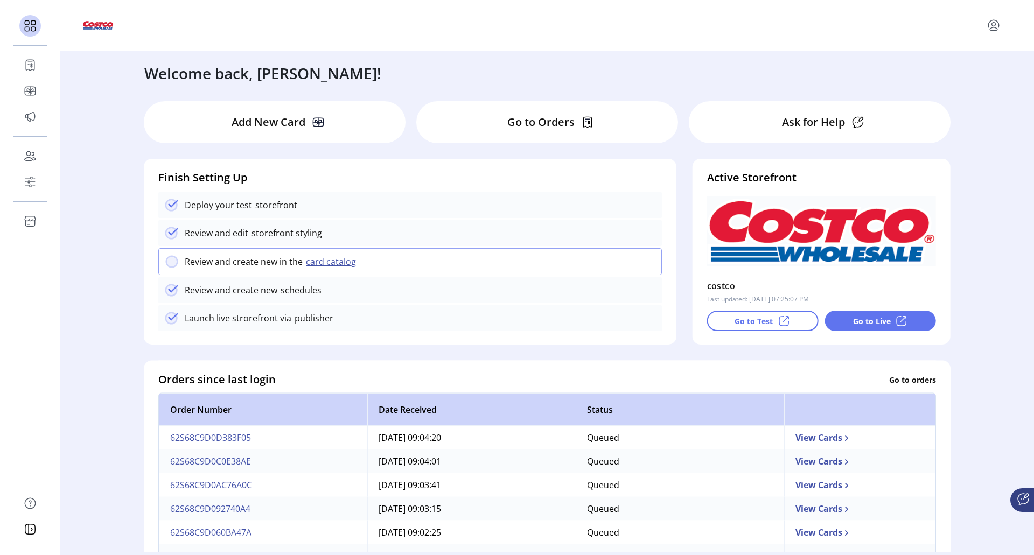
drag, startPoint x: 47, startPoint y: 126, endPoint x: 465, endPoint y: 26, distance: 429.6
click at [465, 26] on div at bounding box center [547, 25] width 931 height 30
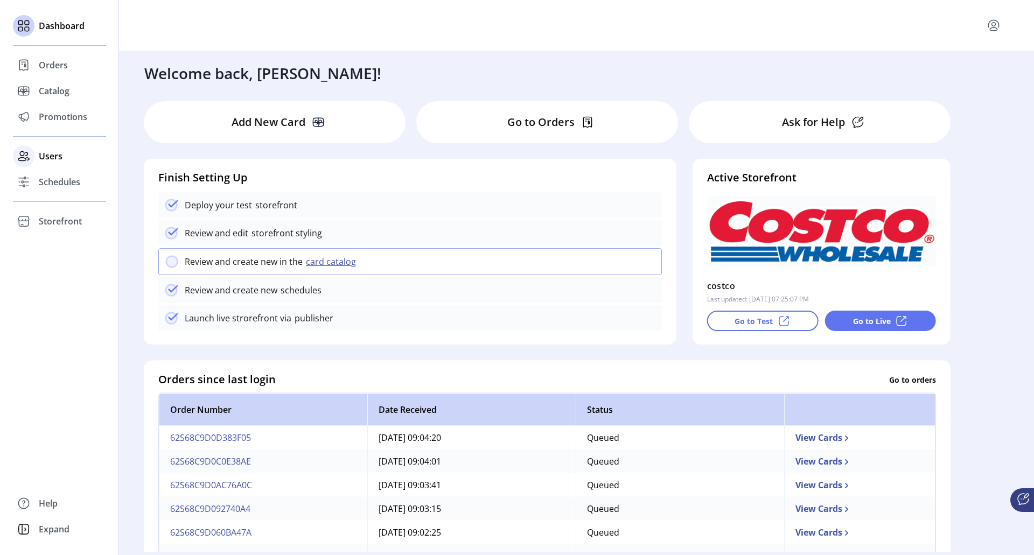
click at [41, 154] on span "Users" at bounding box center [51, 156] width 24 height 13
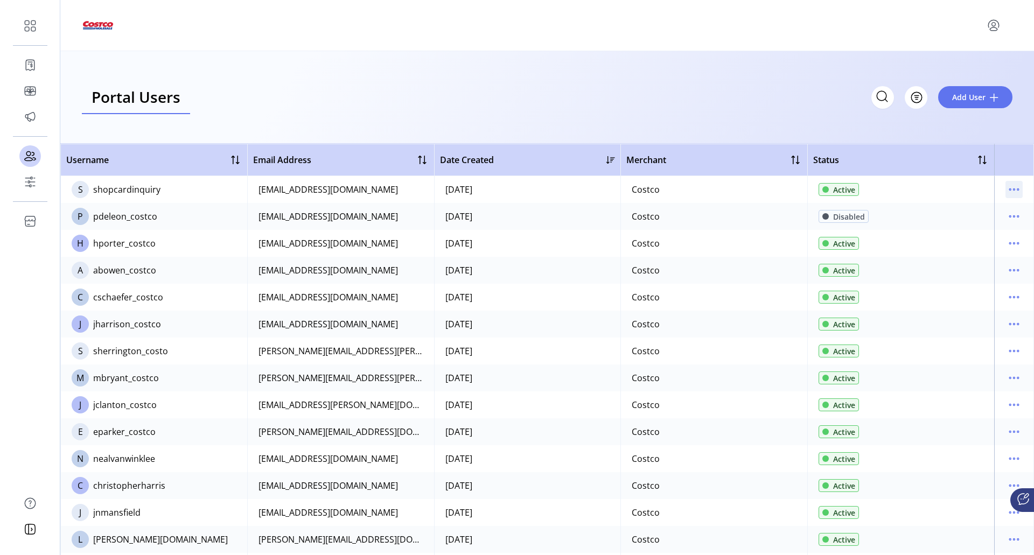
click at [1014, 187] on icon "menu" at bounding box center [1014, 189] width 17 height 17
click at [933, 211] on span "Edit Details" at bounding box center [963, 210] width 89 height 9
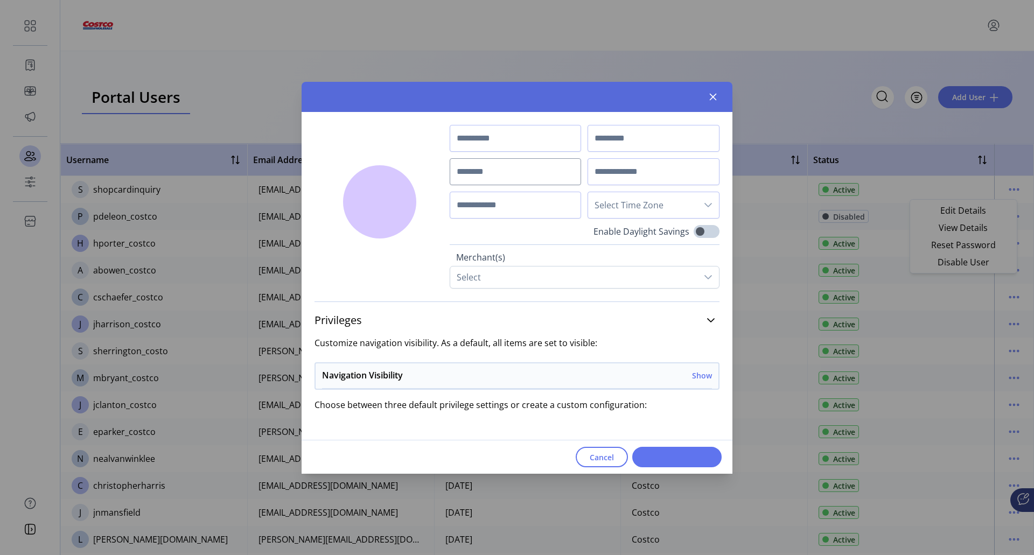
type input "*********"
type input "*******"
type input "**********"
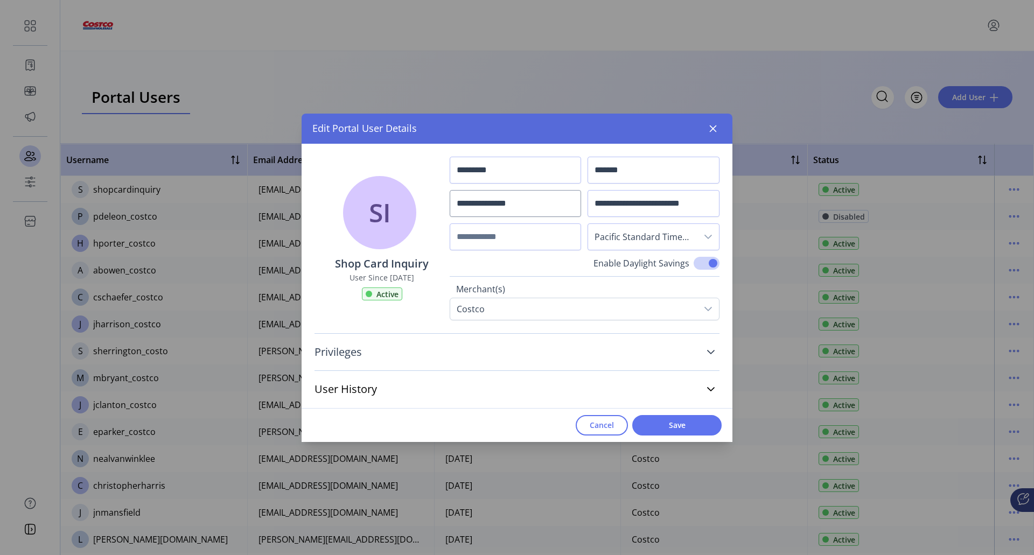
click at [710, 353] on icon at bounding box center [711, 352] width 8 height 4
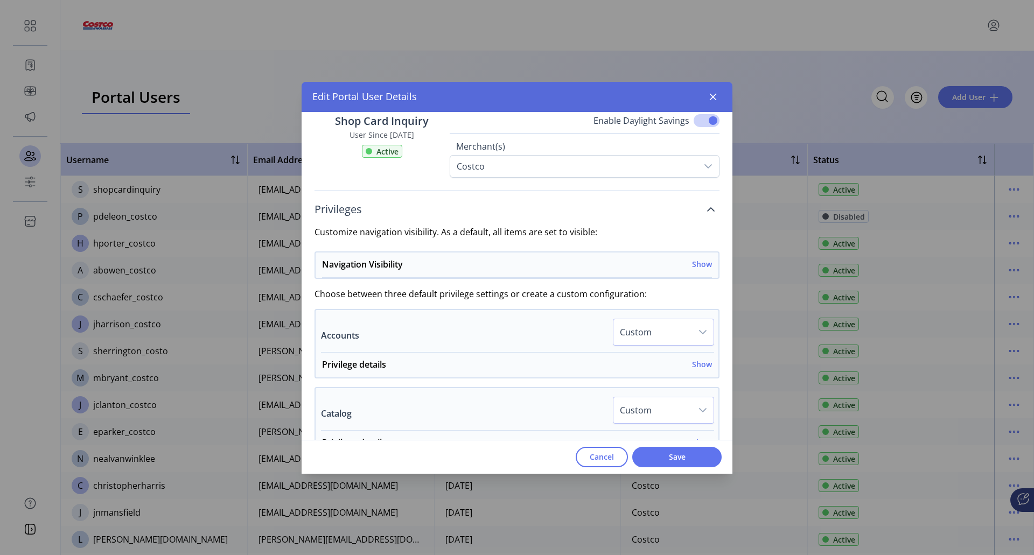
scroll to position [162, 0]
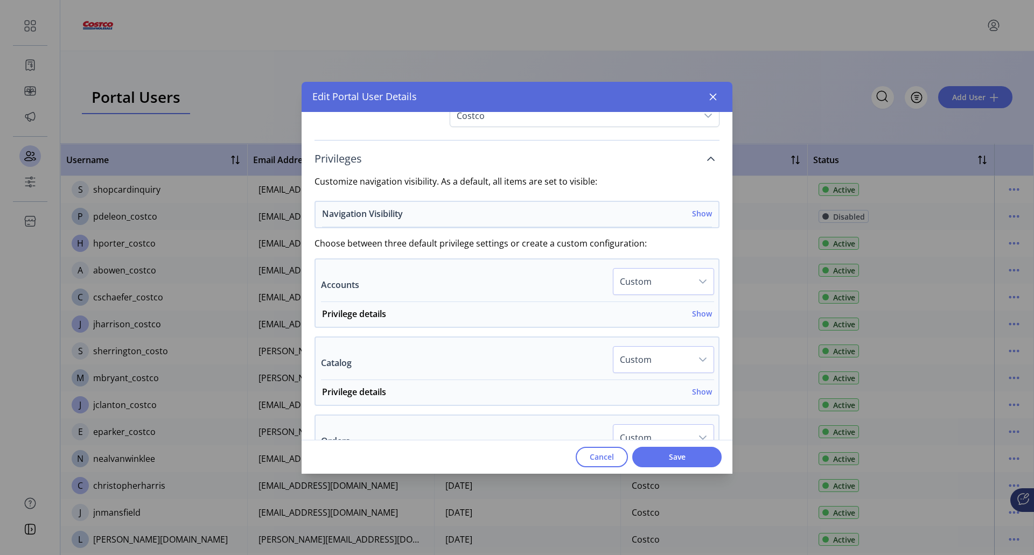
click at [699, 215] on h6 "Show" at bounding box center [702, 213] width 20 height 11
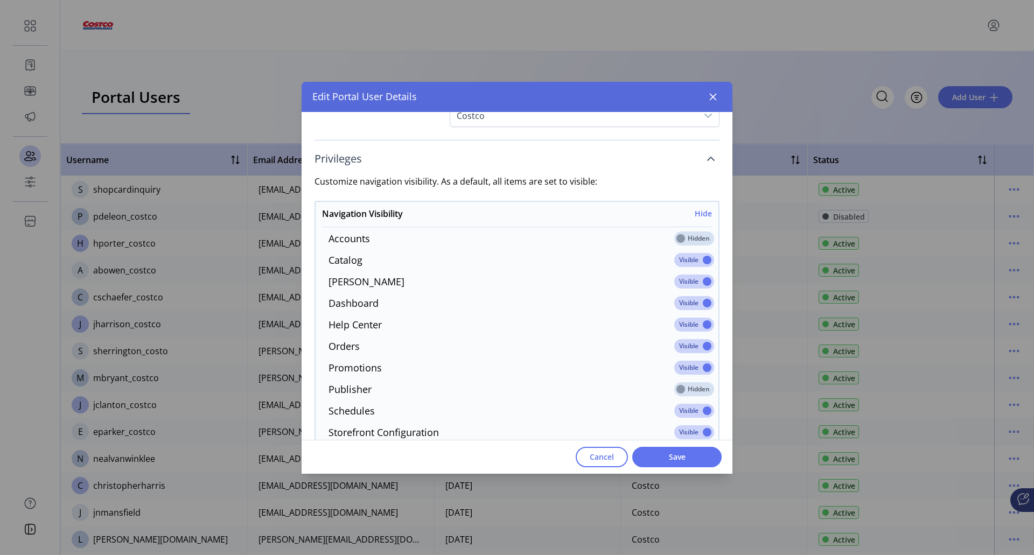
click at [683, 241] on span at bounding box center [694, 239] width 40 height 14
click at [678, 240] on span at bounding box center [694, 239] width 40 height 14
click at [677, 240] on span at bounding box center [694, 239] width 40 height 14
click at [695, 238] on span at bounding box center [694, 239] width 40 height 14
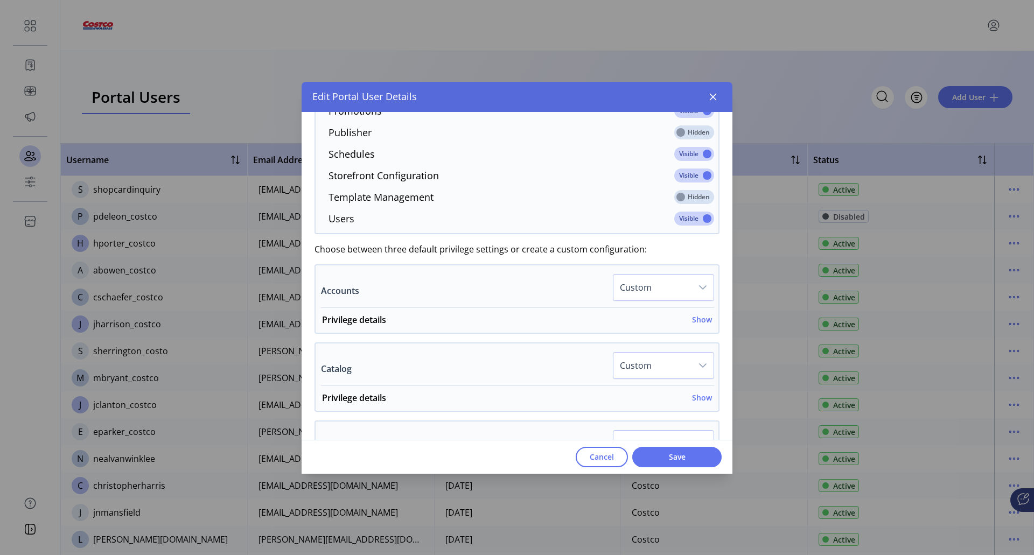
scroll to position [431, 0]
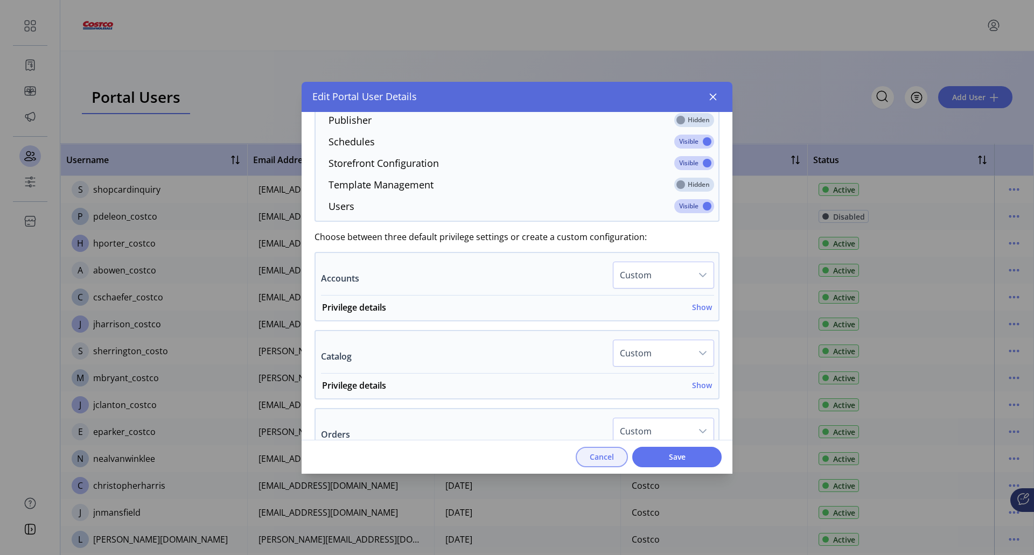
click at [612, 464] on button "Cancel" at bounding box center [602, 457] width 52 height 20
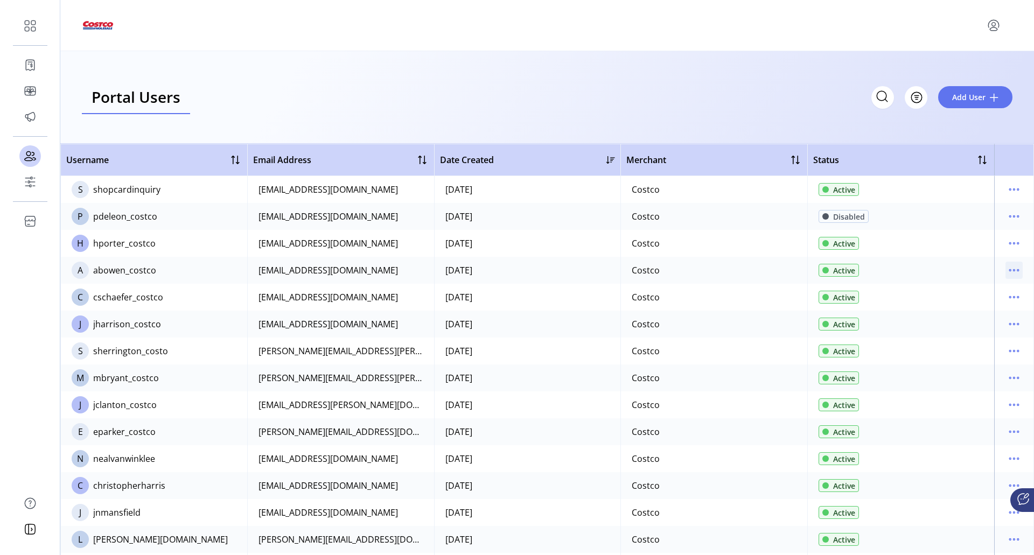
click at [1006, 269] on icon "menu" at bounding box center [1014, 270] width 17 height 17
click at [921, 294] on span "Edit Details" at bounding box center [963, 291] width 89 height 9
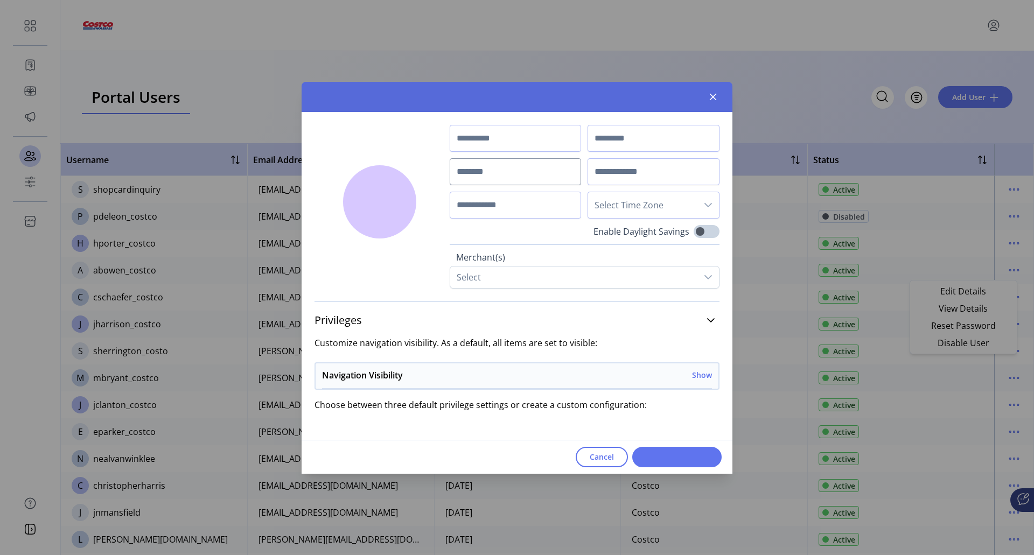
type input "*********"
type input "*****"
type input "**********"
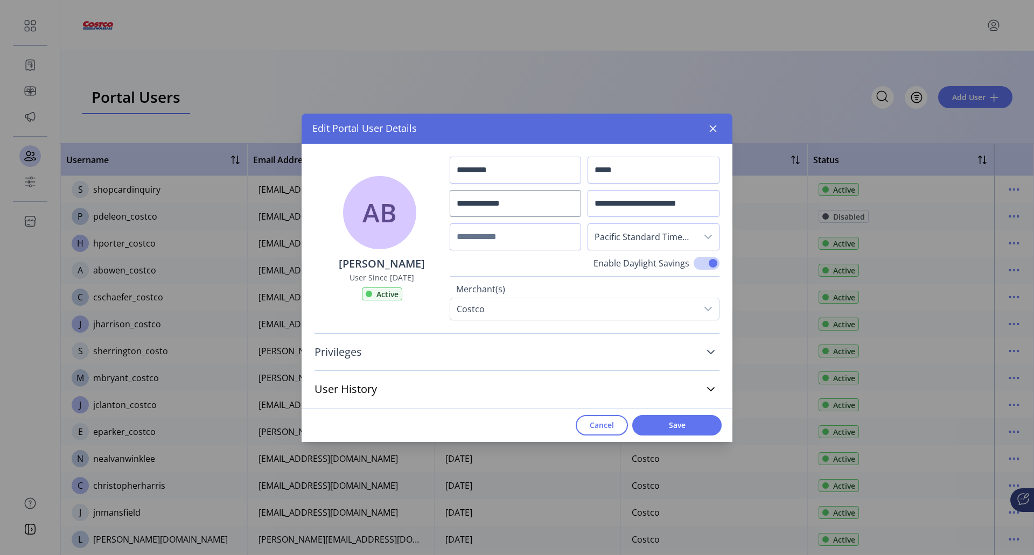
click at [716, 352] on link "Privileges" at bounding box center [517, 352] width 405 height 24
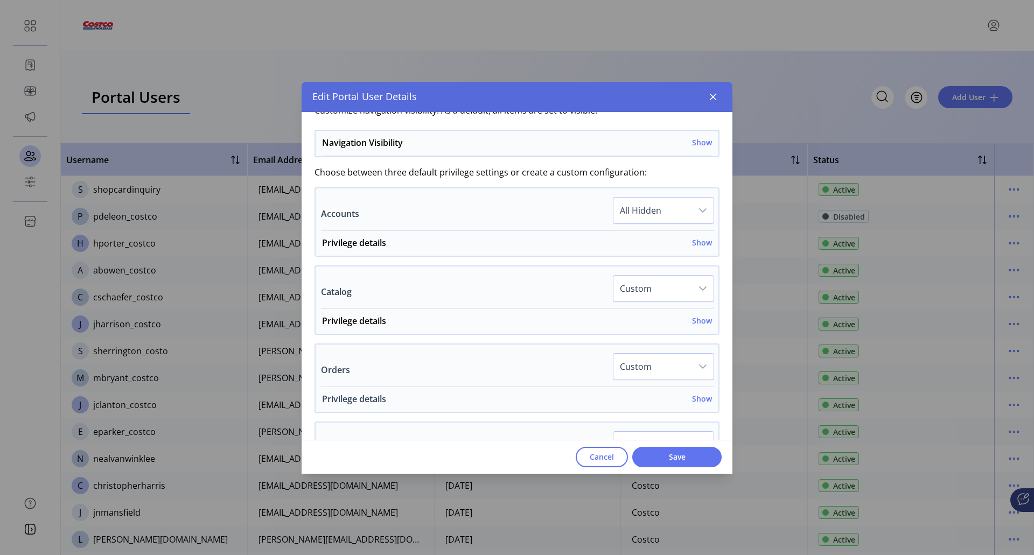
scroll to position [269, 0]
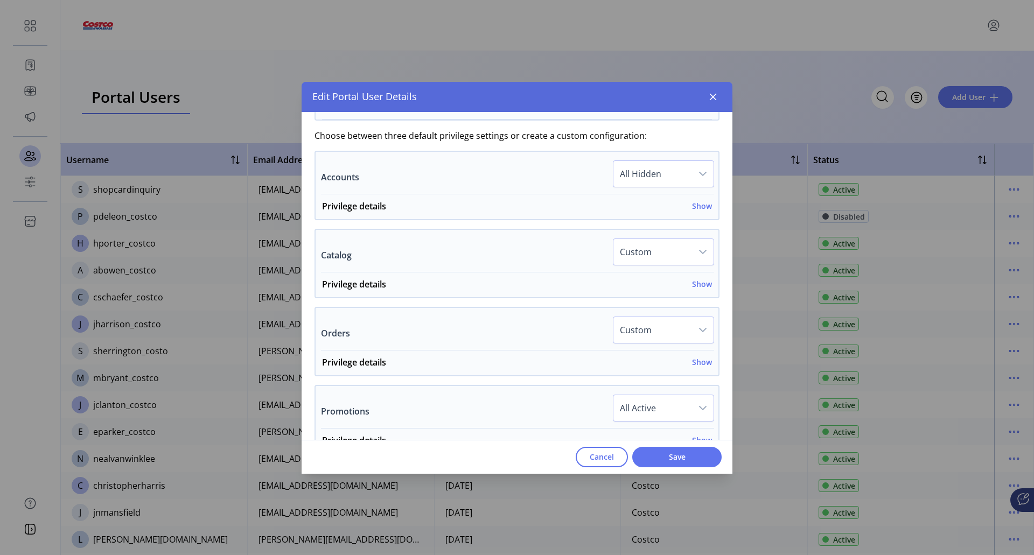
drag, startPoint x: 699, startPoint y: 167, endPoint x: 693, endPoint y: 169, distance: 5.8
click at [698, 168] on div "dropdown trigger" at bounding box center [703, 174] width 22 height 26
click at [627, 272] on span "Custom" at bounding box center [639, 271] width 32 height 12
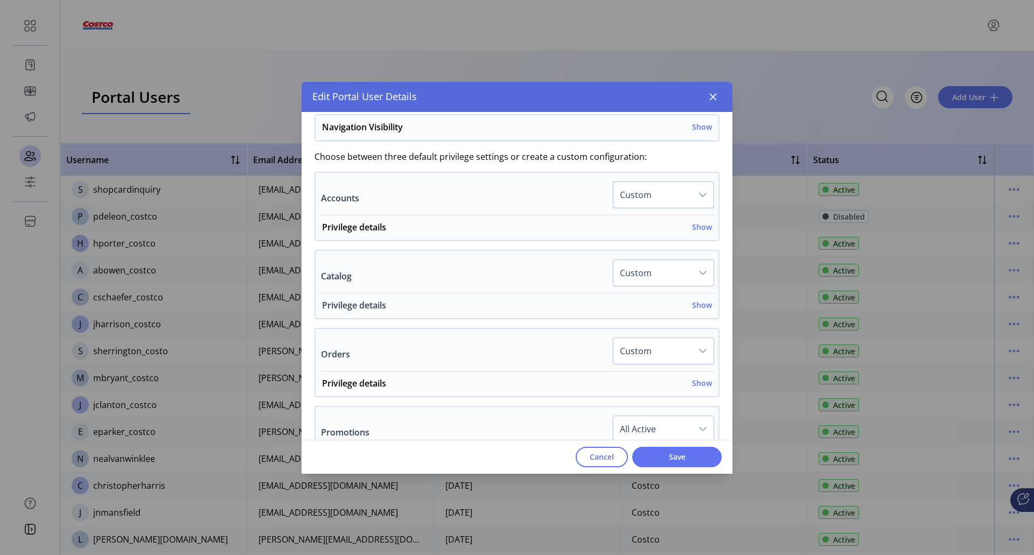
scroll to position [258, 0]
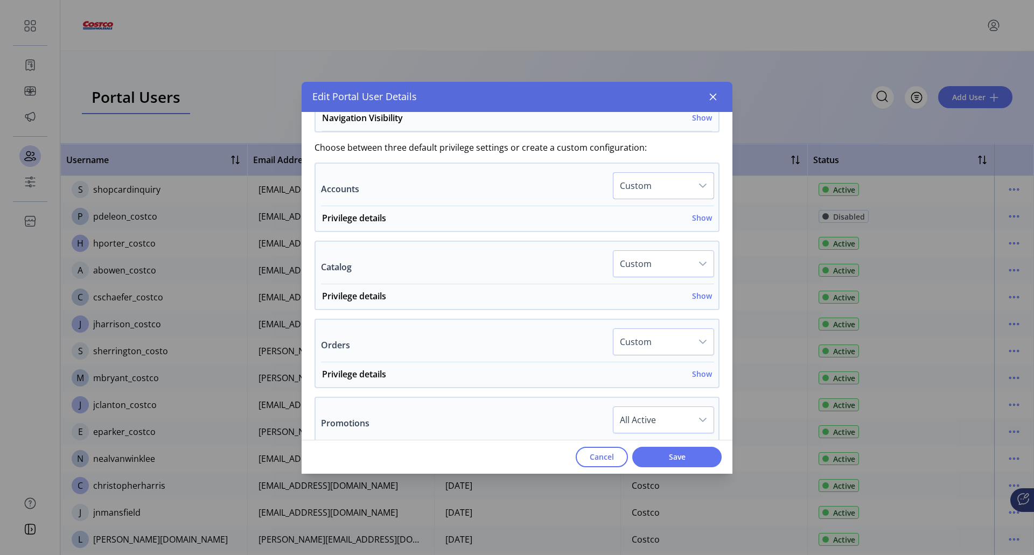
click at [665, 455] on span "Save" at bounding box center [676, 456] width 61 height 11
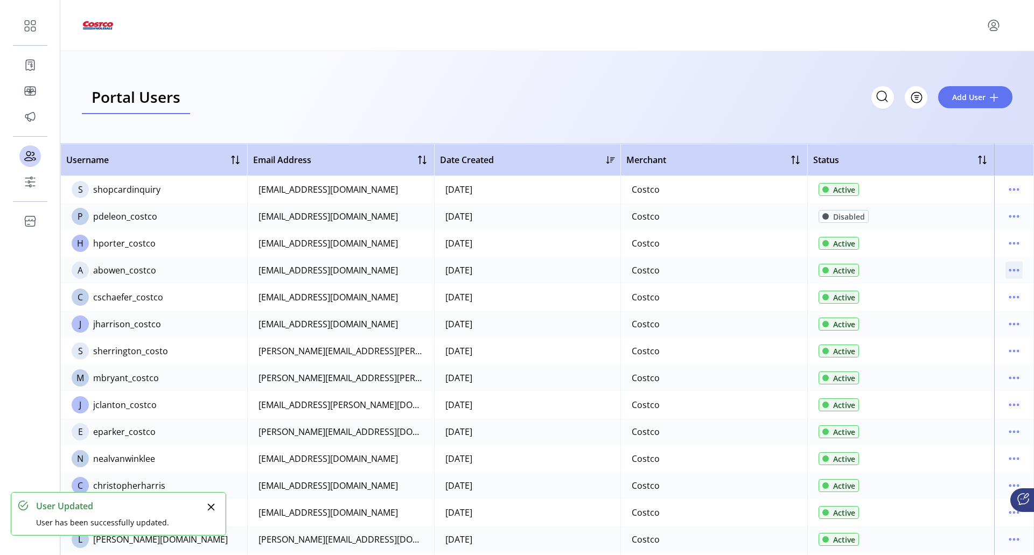
click at [1006, 269] on icon "menu" at bounding box center [1014, 270] width 17 height 17
click at [963, 289] on span "Edit Details" at bounding box center [963, 291] width 89 height 9
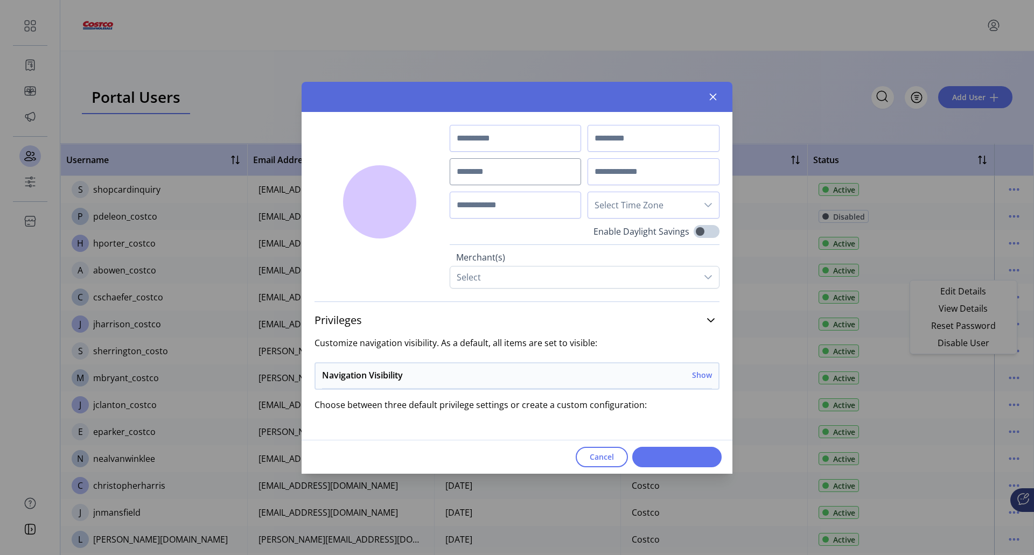
type input "*********"
type input "*****"
type input "**********"
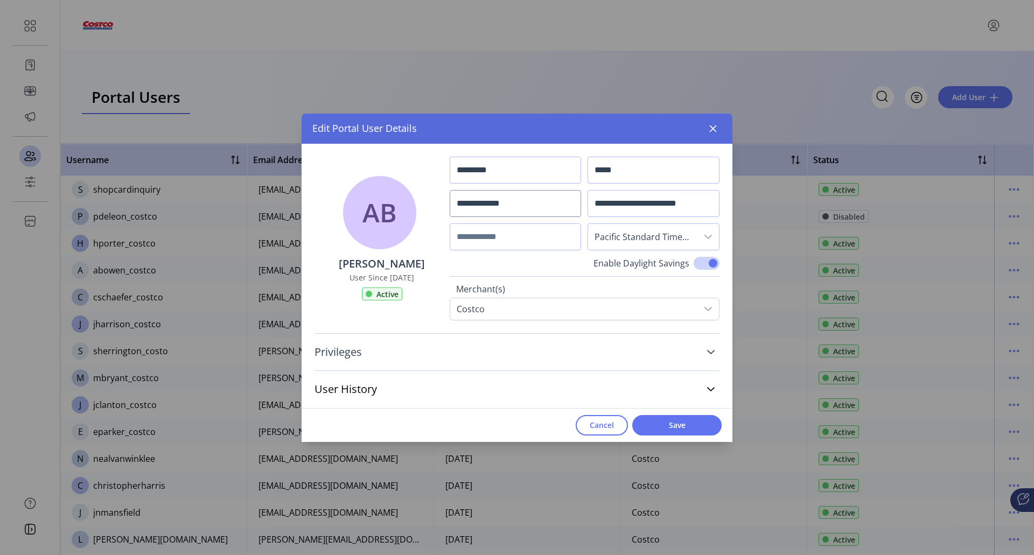
click at [710, 356] on icon at bounding box center [711, 352] width 9 height 9
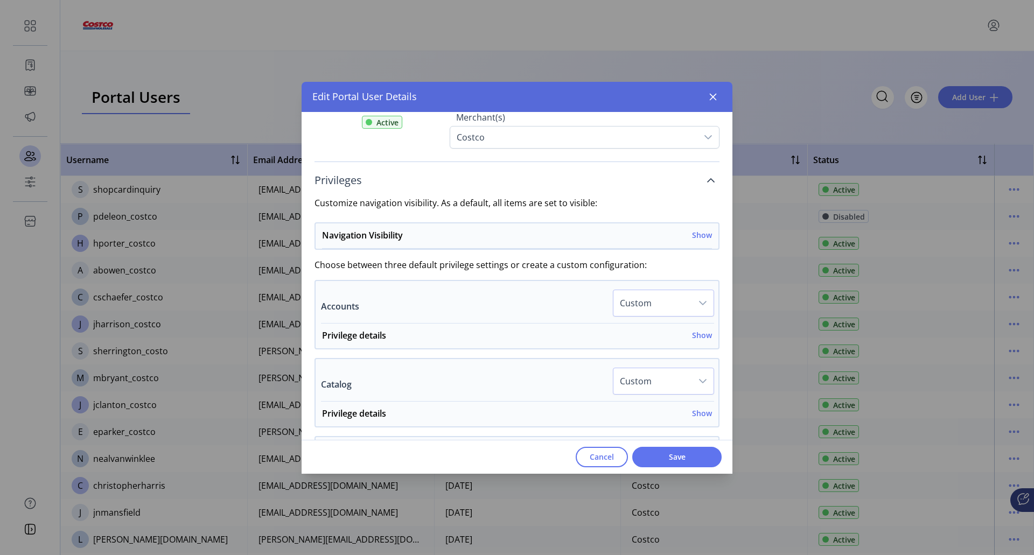
scroll to position [162, 0]
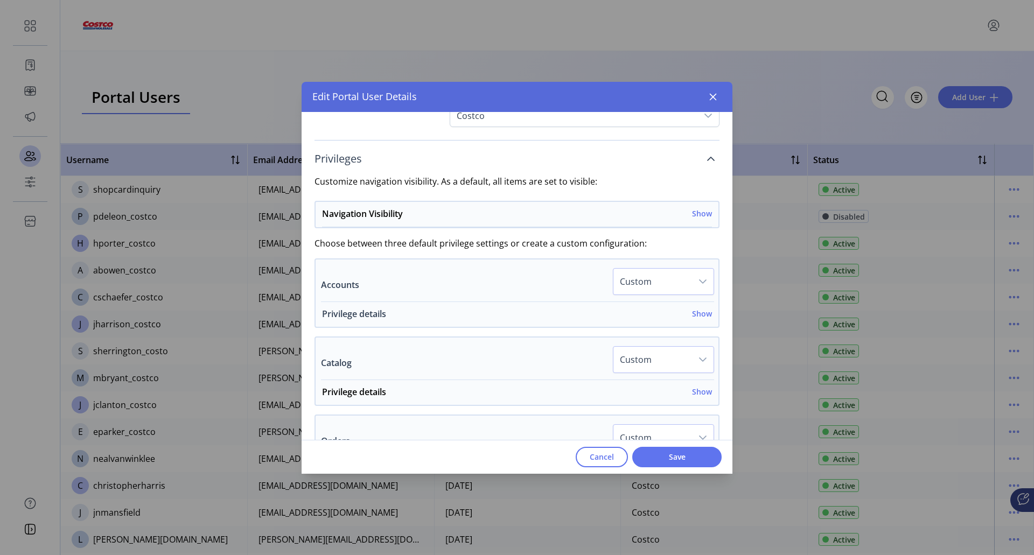
click at [697, 317] on h6 "Show" at bounding box center [702, 313] width 20 height 11
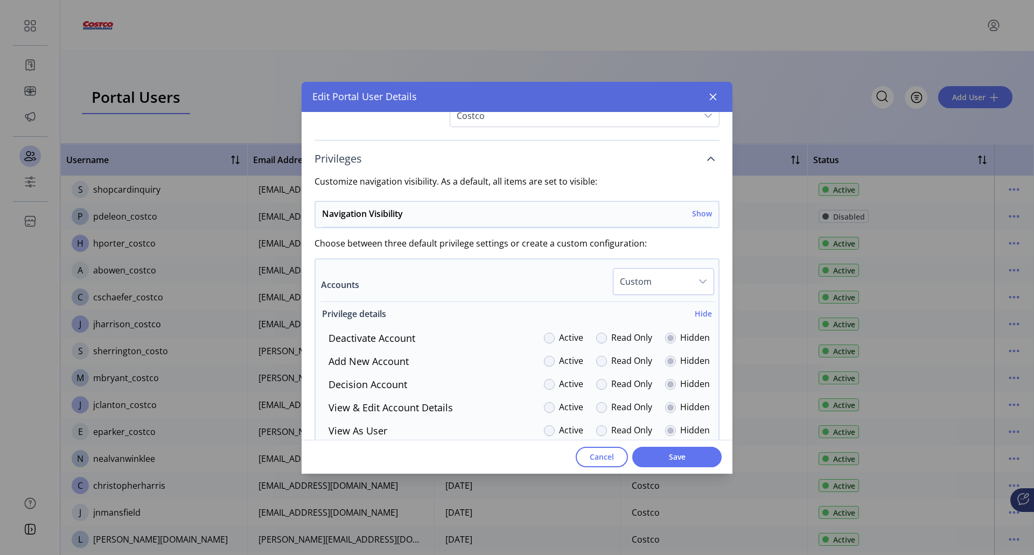
scroll to position [215, 0]
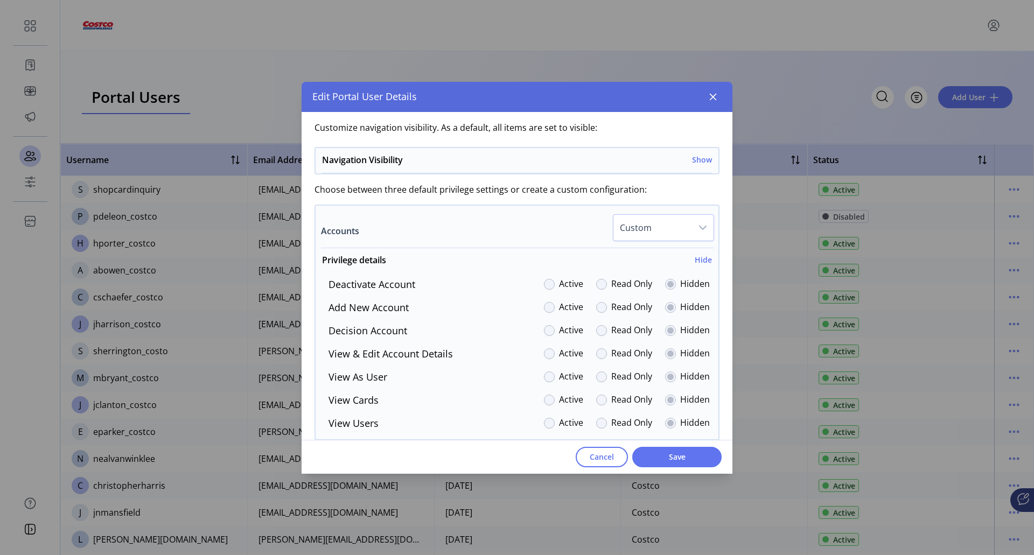
click at [548, 289] on div at bounding box center [549, 284] width 11 height 11
click at [547, 303] on div at bounding box center [549, 307] width 11 height 11
click at [545, 325] on div at bounding box center [549, 330] width 11 height 11
click at [544, 352] on div at bounding box center [549, 354] width 11 height 11
click at [544, 308] on div at bounding box center [549, 307] width 11 height 11
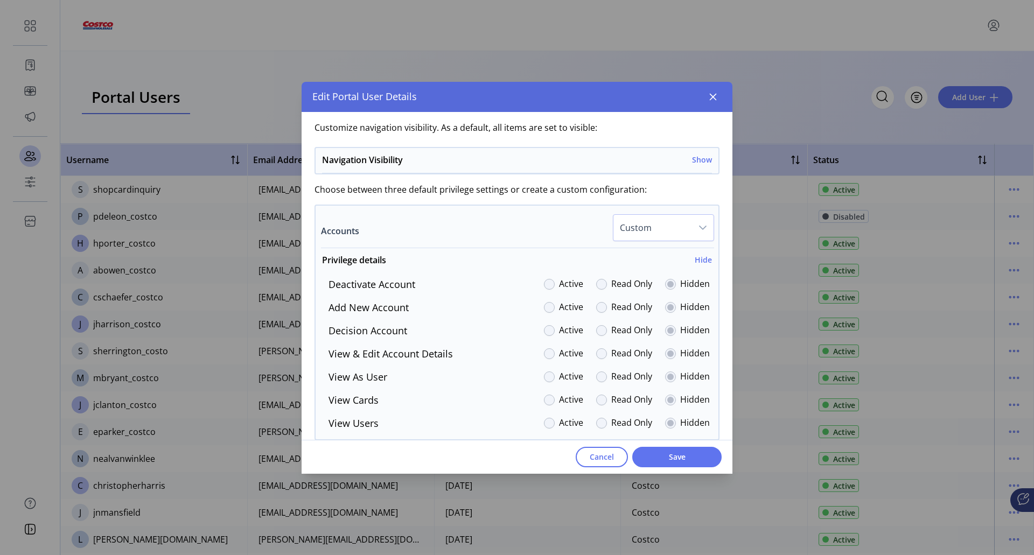
click at [547, 281] on div at bounding box center [549, 284] width 11 height 11
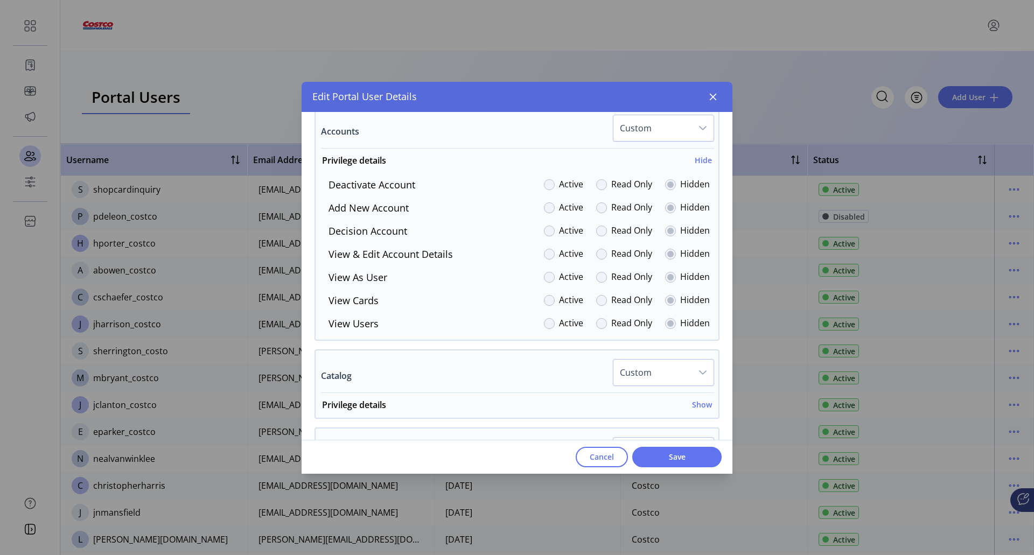
scroll to position [323, 0]
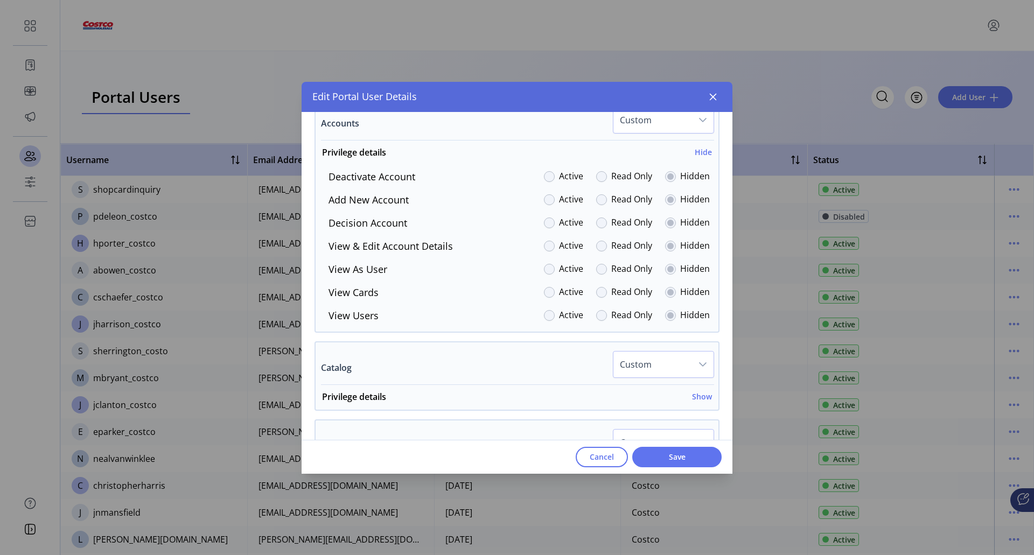
click at [547, 199] on div at bounding box center [549, 199] width 11 height 11
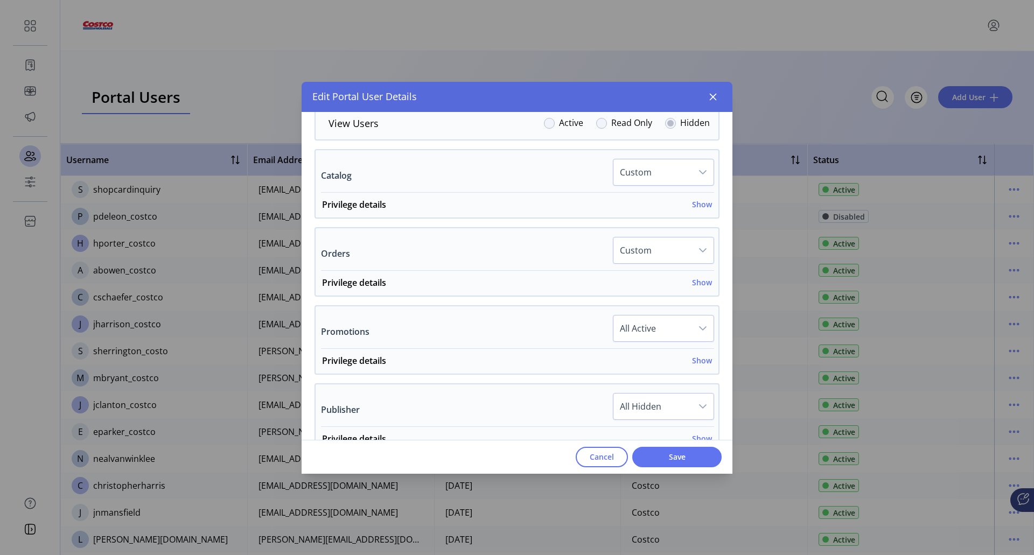
scroll to position [485, 0]
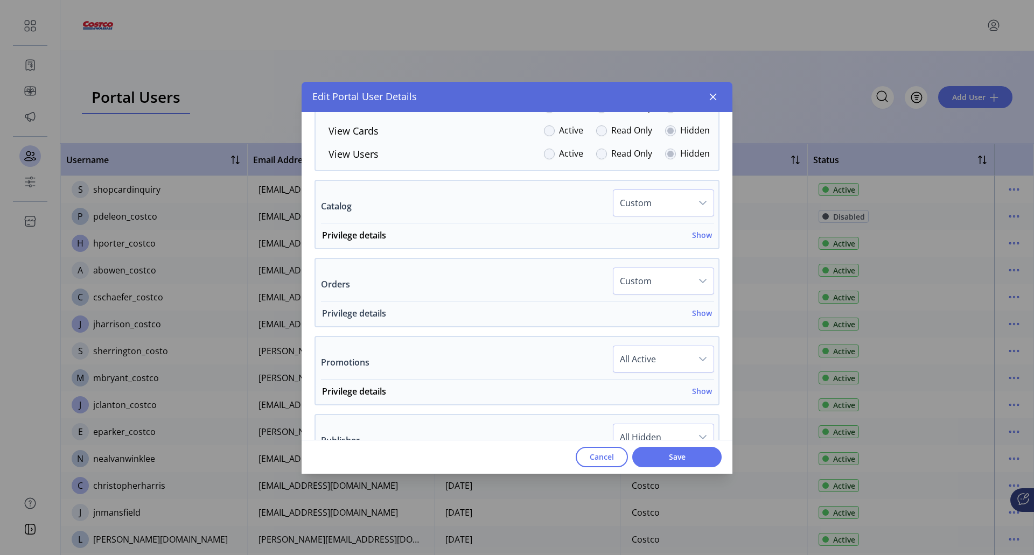
click at [697, 317] on h6 "Show" at bounding box center [702, 313] width 20 height 11
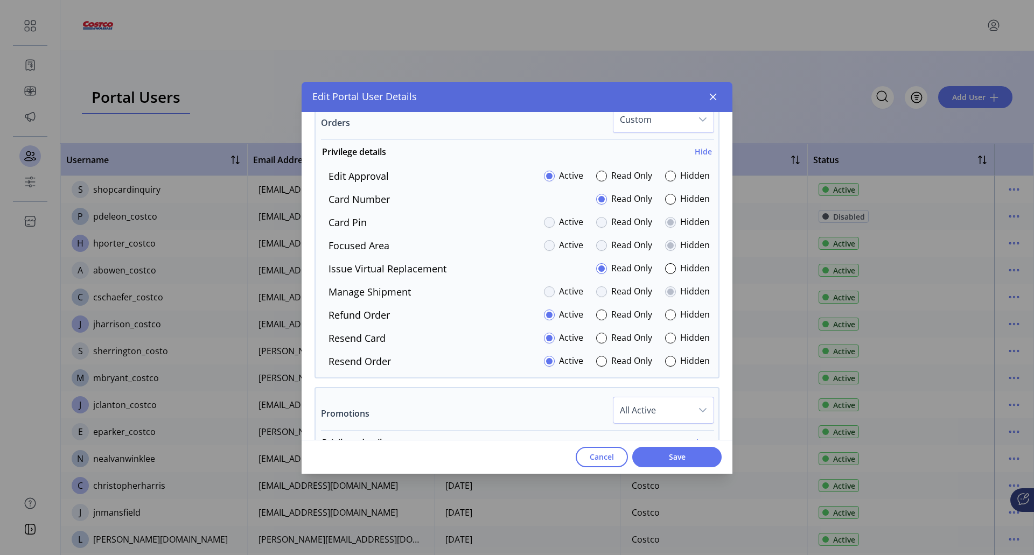
scroll to position [593, 0]
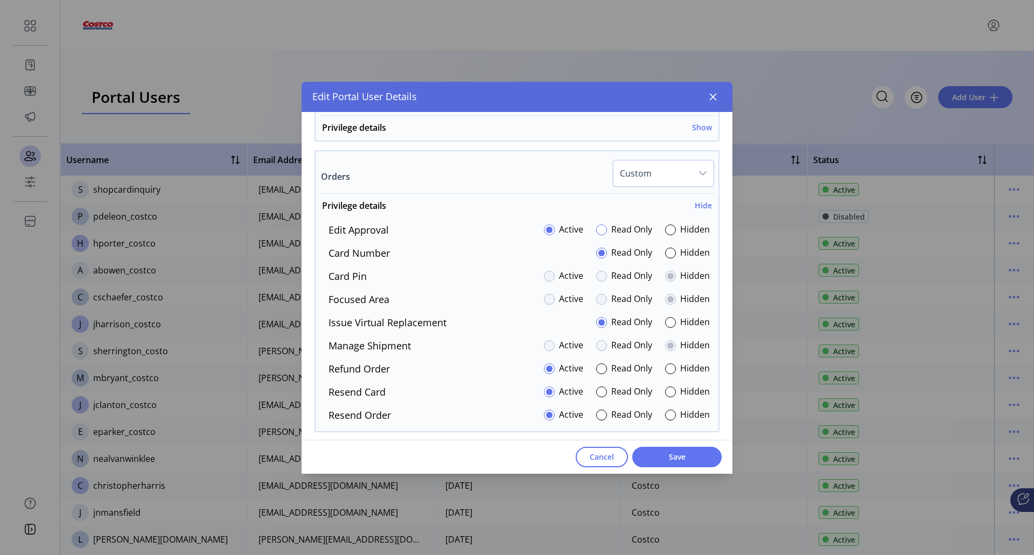
click at [597, 232] on div at bounding box center [601, 230] width 11 height 11
drag, startPoint x: 688, startPoint y: 449, endPoint x: 672, endPoint y: 441, distance: 18.6
click at [686, 448] on button "Save" at bounding box center [676, 457] width 89 height 20
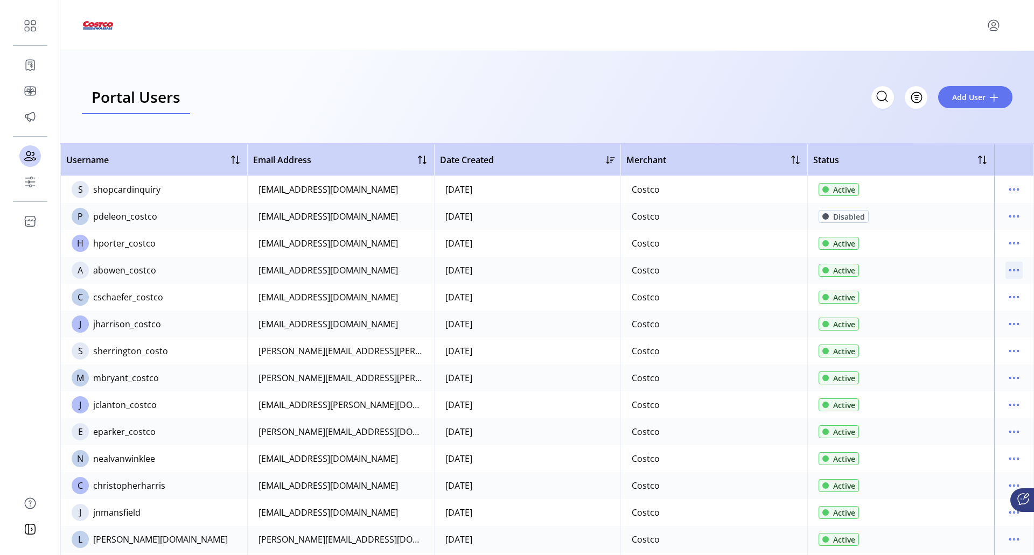
click at [1012, 270] on icon "menu" at bounding box center [1014, 270] width 17 height 17
click at [964, 291] on span "Edit Details" at bounding box center [963, 291] width 89 height 9
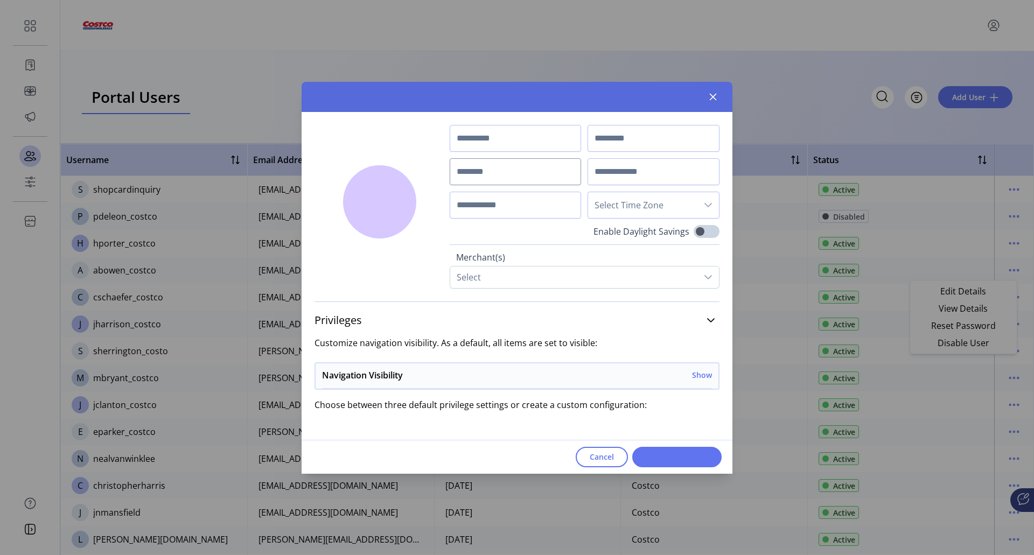
type input "*********"
type input "*****"
type input "**********"
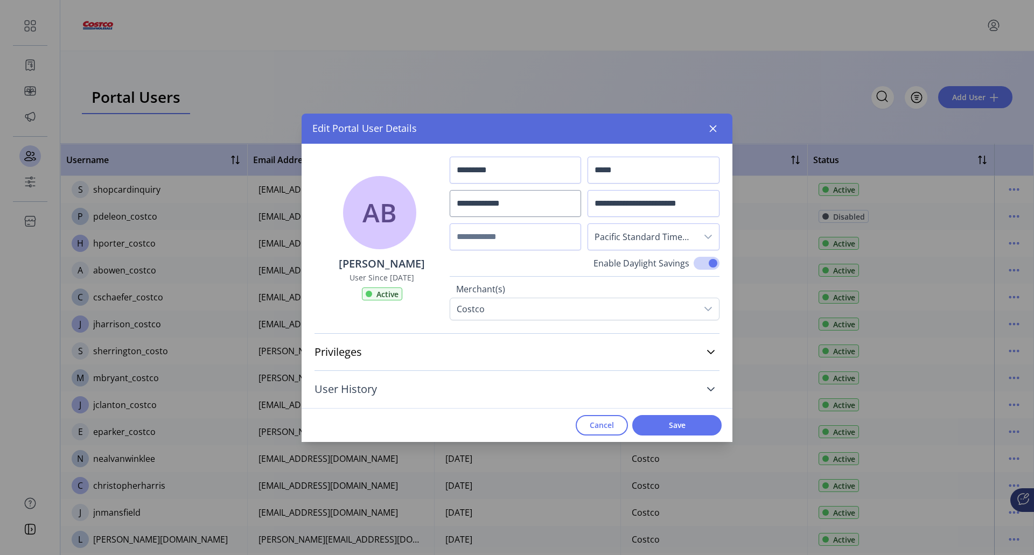
click at [712, 388] on icon at bounding box center [711, 389] width 9 height 9
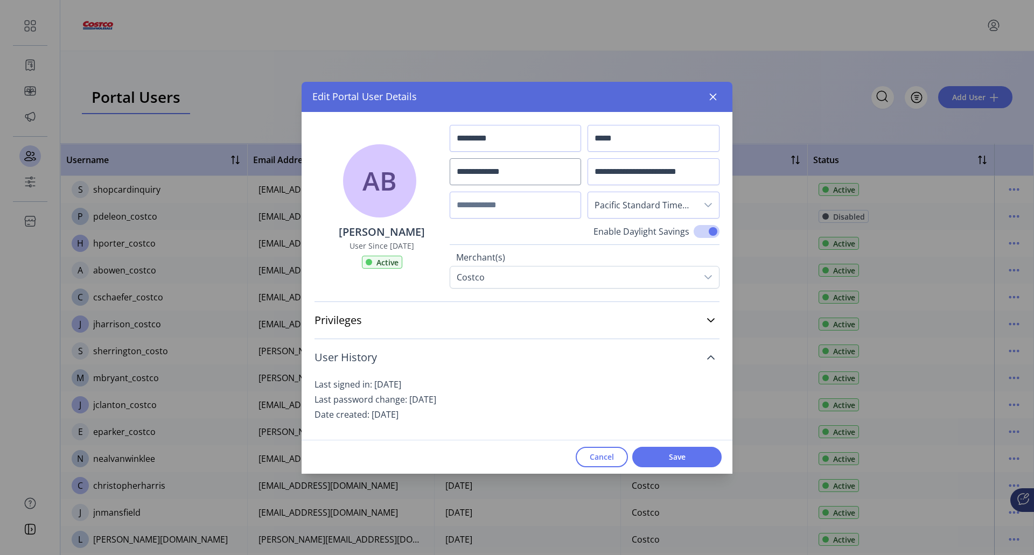
scroll to position [1, 0]
click at [710, 319] on icon at bounding box center [711, 319] width 9 height 9
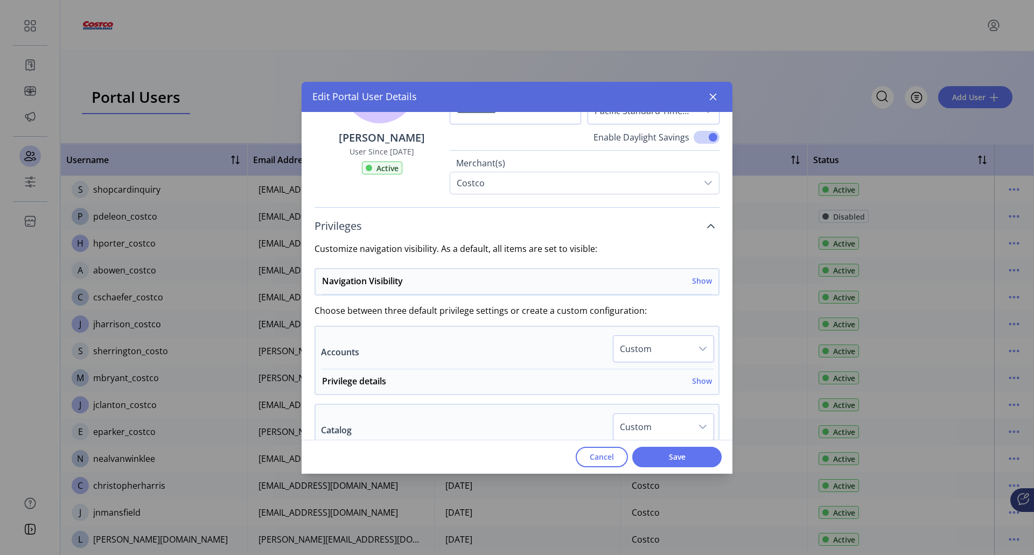
scroll to position [109, 0]
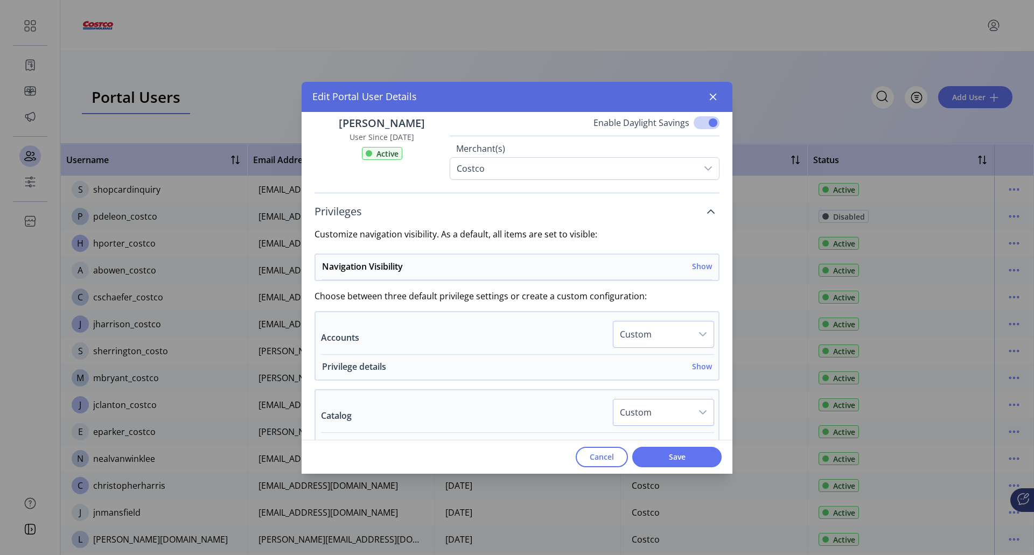
click at [699, 372] on h6 "Show" at bounding box center [702, 366] width 20 height 11
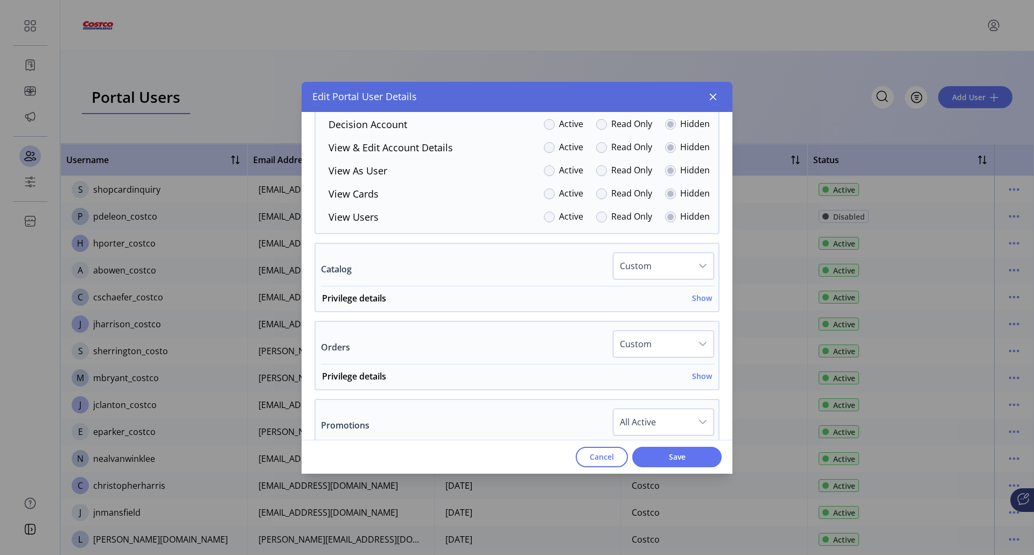
scroll to position [432, 0]
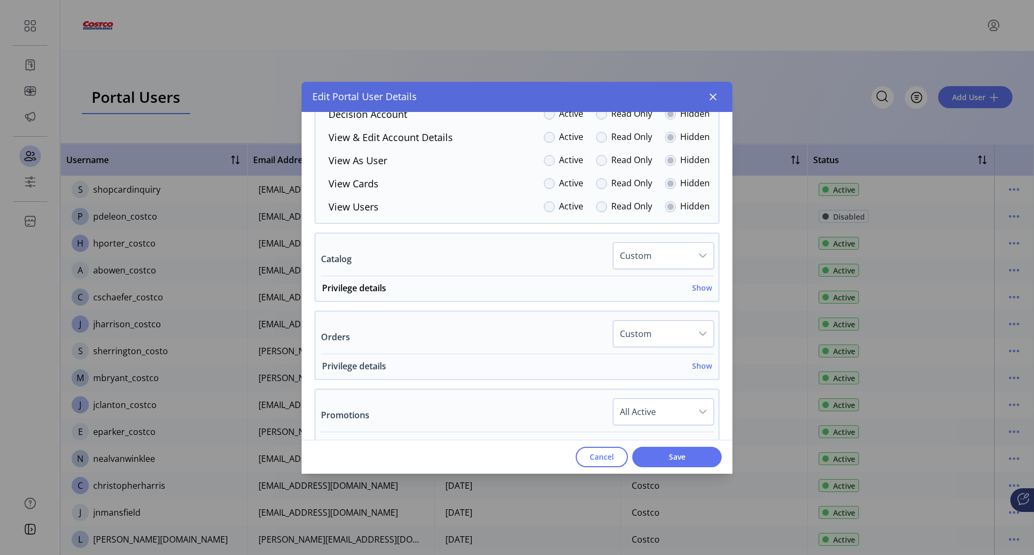
drag, startPoint x: 694, startPoint y: 367, endPoint x: 691, endPoint y: 363, distance: 5.8
click at [693, 368] on h6 "Show" at bounding box center [702, 365] width 20 height 11
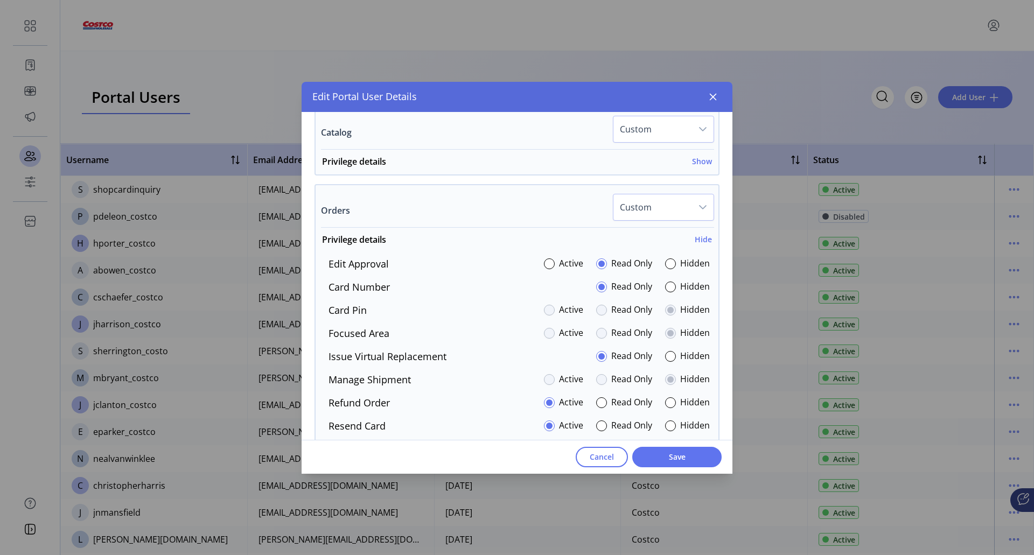
scroll to position [540, 0]
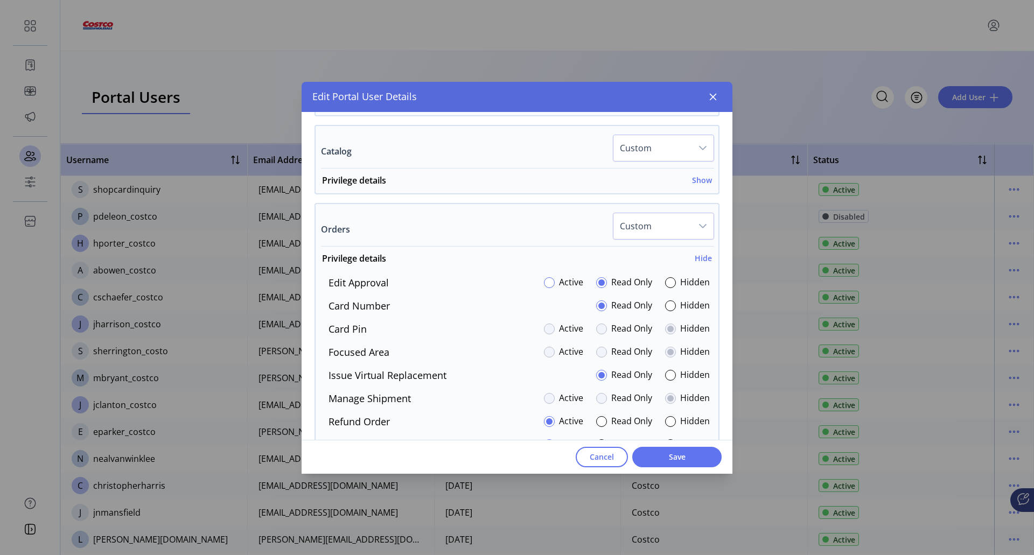
click at [544, 279] on div at bounding box center [549, 282] width 11 height 11
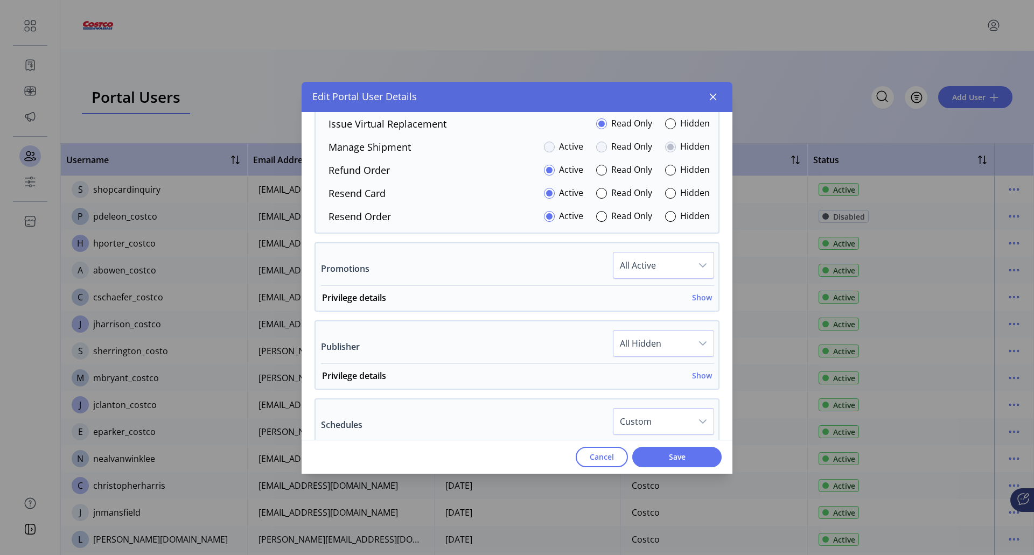
scroll to position [863, 0]
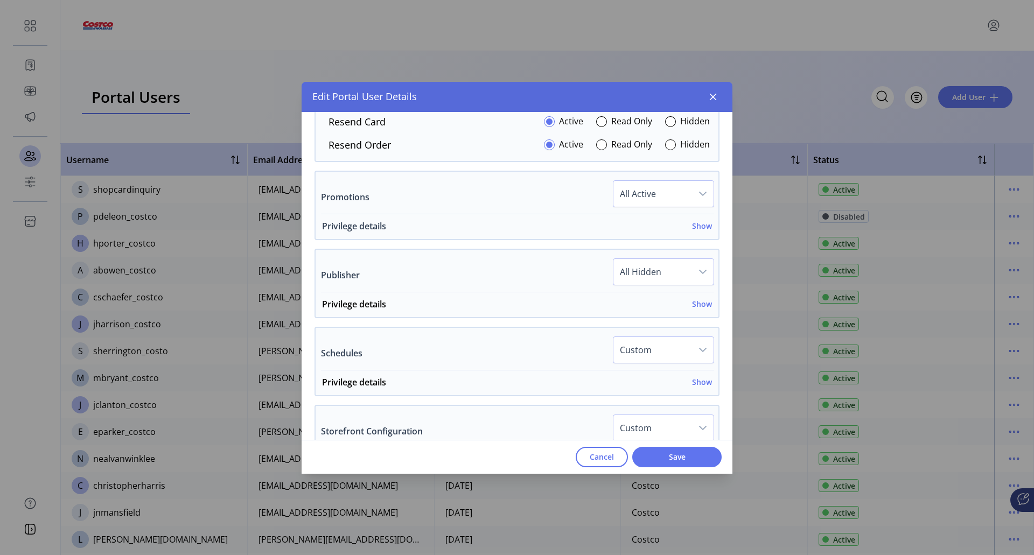
click at [697, 224] on h6 "Show" at bounding box center [702, 225] width 20 height 11
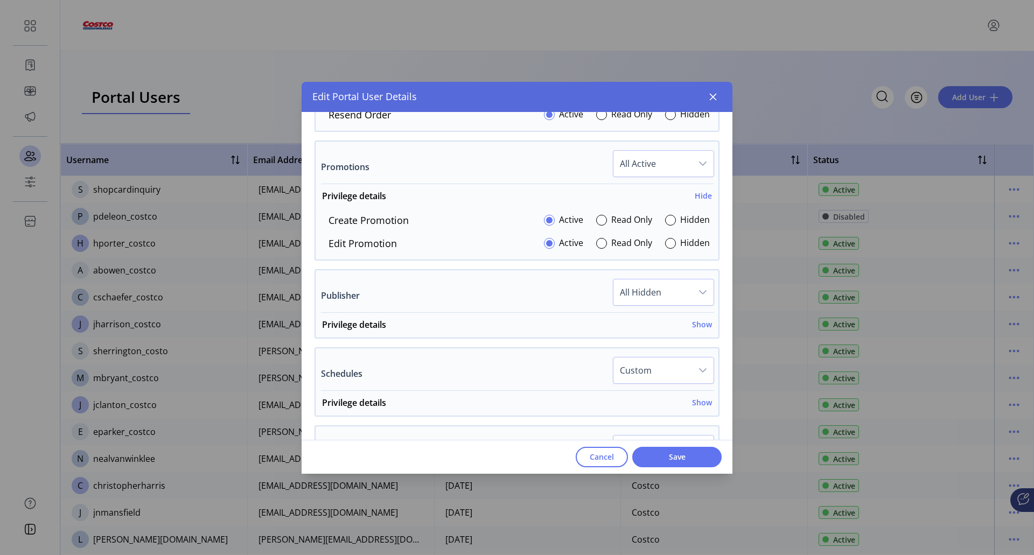
scroll to position [971, 0]
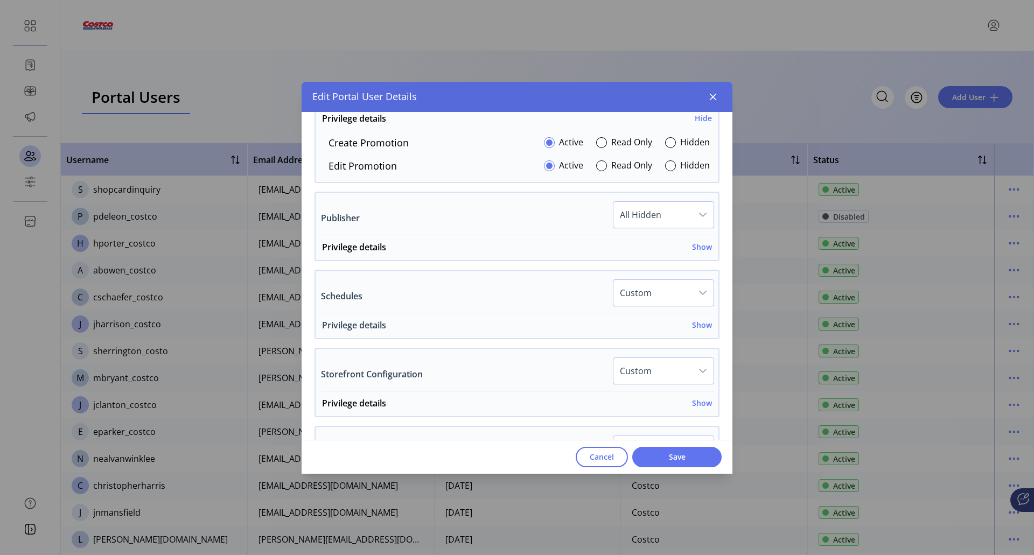
click at [698, 329] on h6 "Show" at bounding box center [702, 324] width 20 height 11
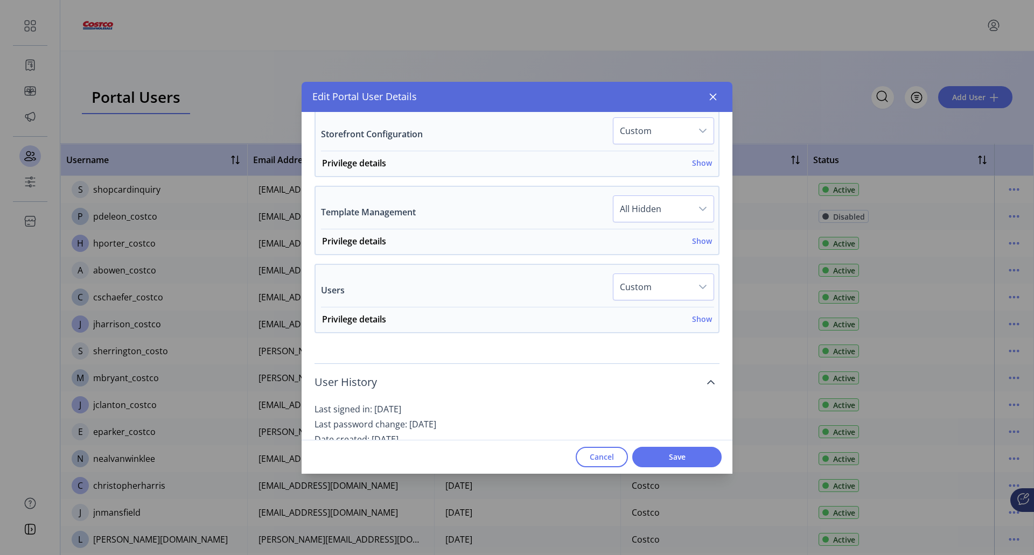
scroll to position [1402, 0]
click at [701, 319] on h6 "Show" at bounding box center [702, 317] width 20 height 11
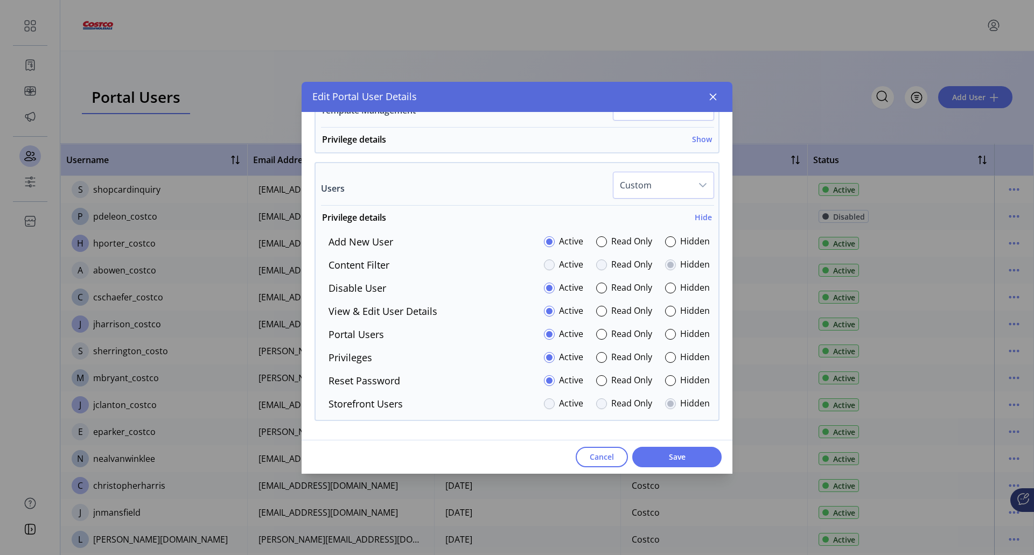
scroll to position [1510, 0]
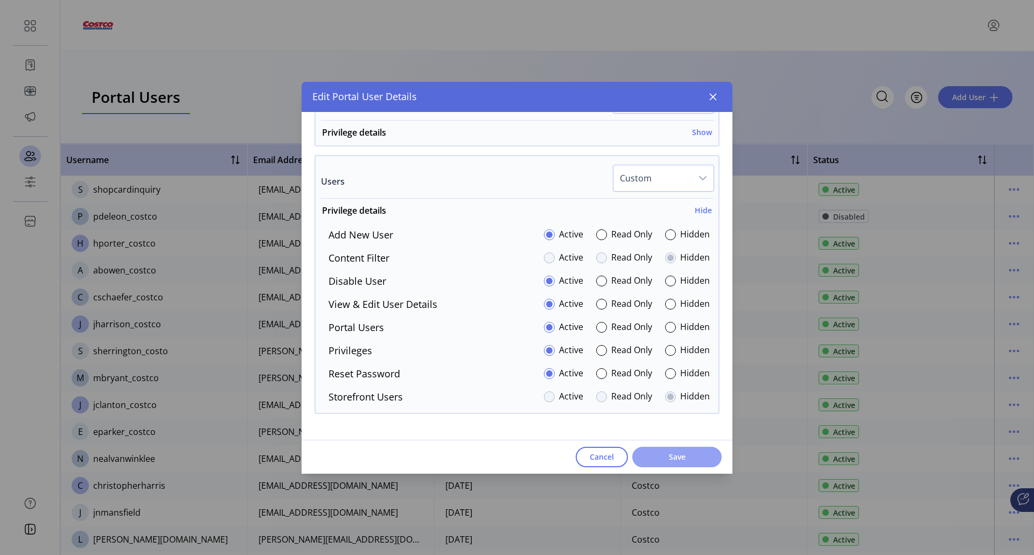
click at [681, 455] on span "Save" at bounding box center [676, 456] width 61 height 11
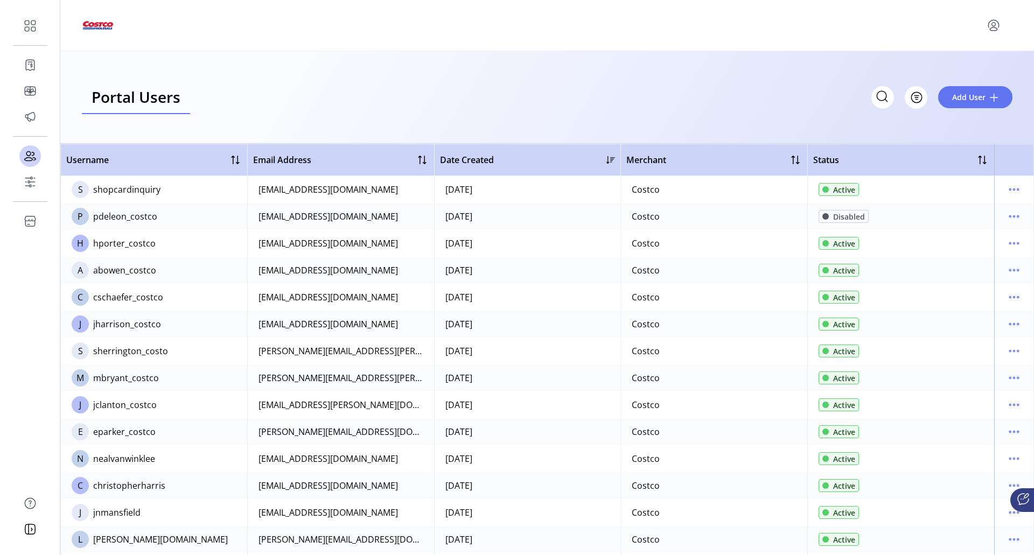
click at [378, 31] on div at bounding box center [547, 25] width 931 height 30
click at [351, 81] on div "Portal Users Storefront Users Filter Add User" at bounding box center [547, 97] width 931 height 33
